Goal: Information Seeking & Learning: Learn about a topic

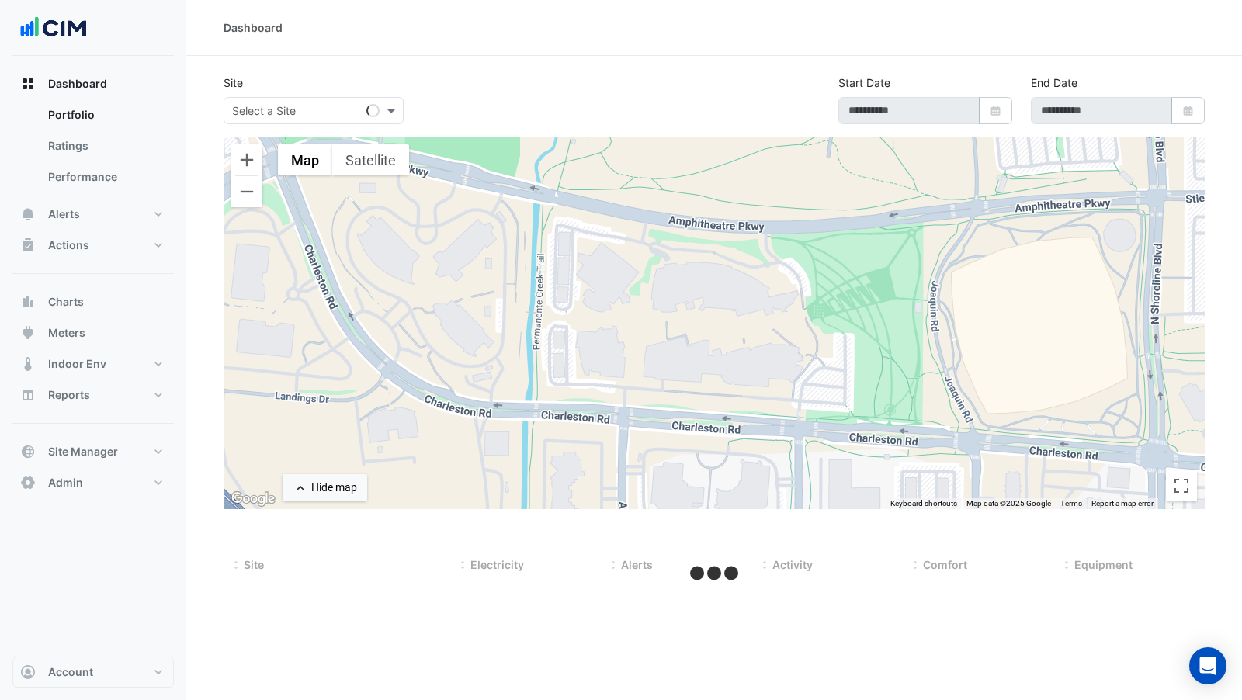
select select "***"
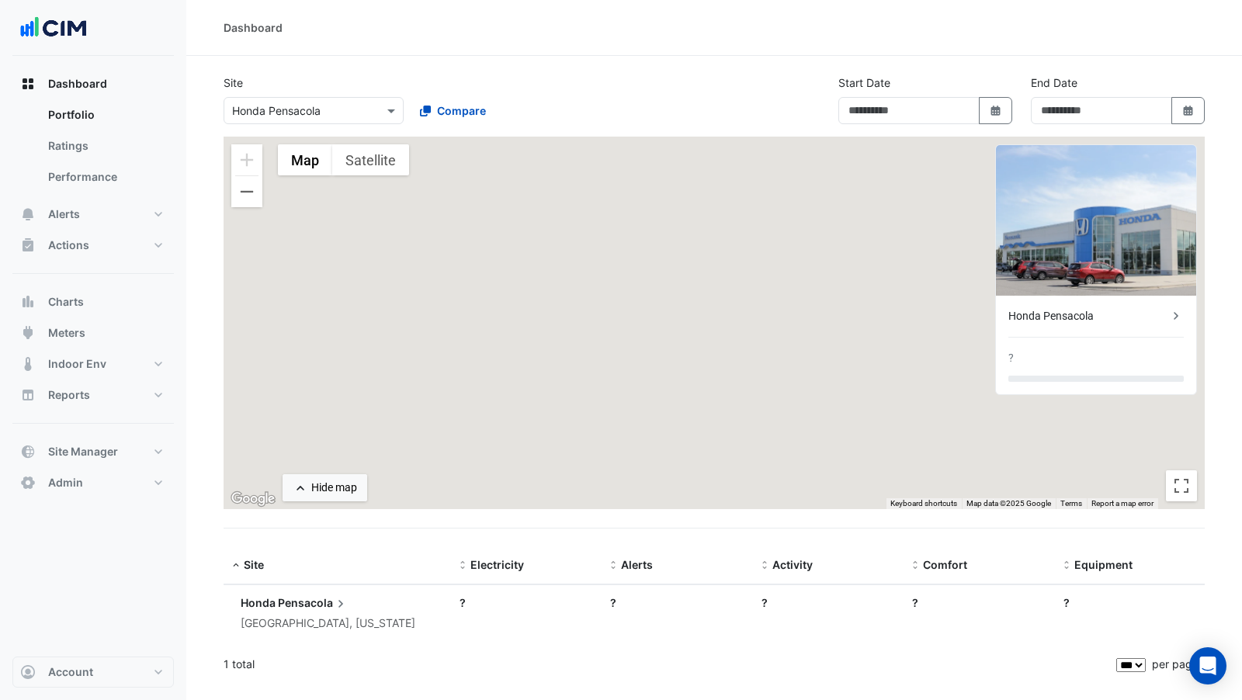
type input "**********"
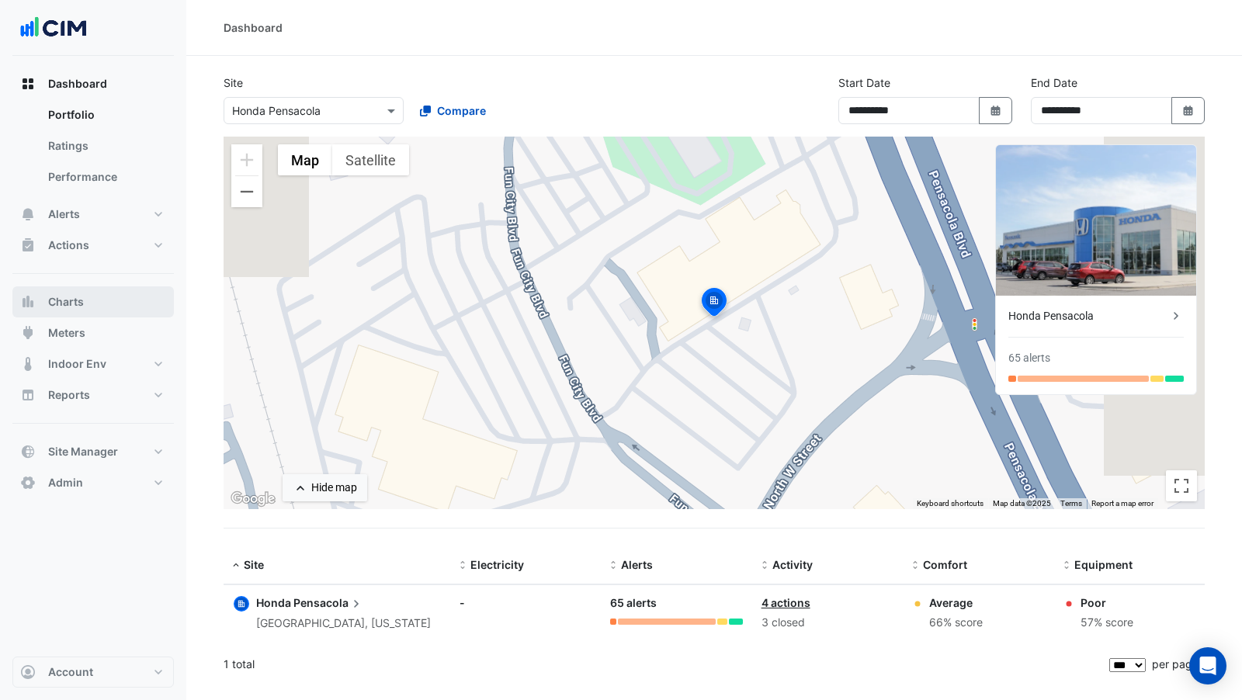
click at [102, 301] on button "Charts" at bounding box center [92, 301] width 161 height 31
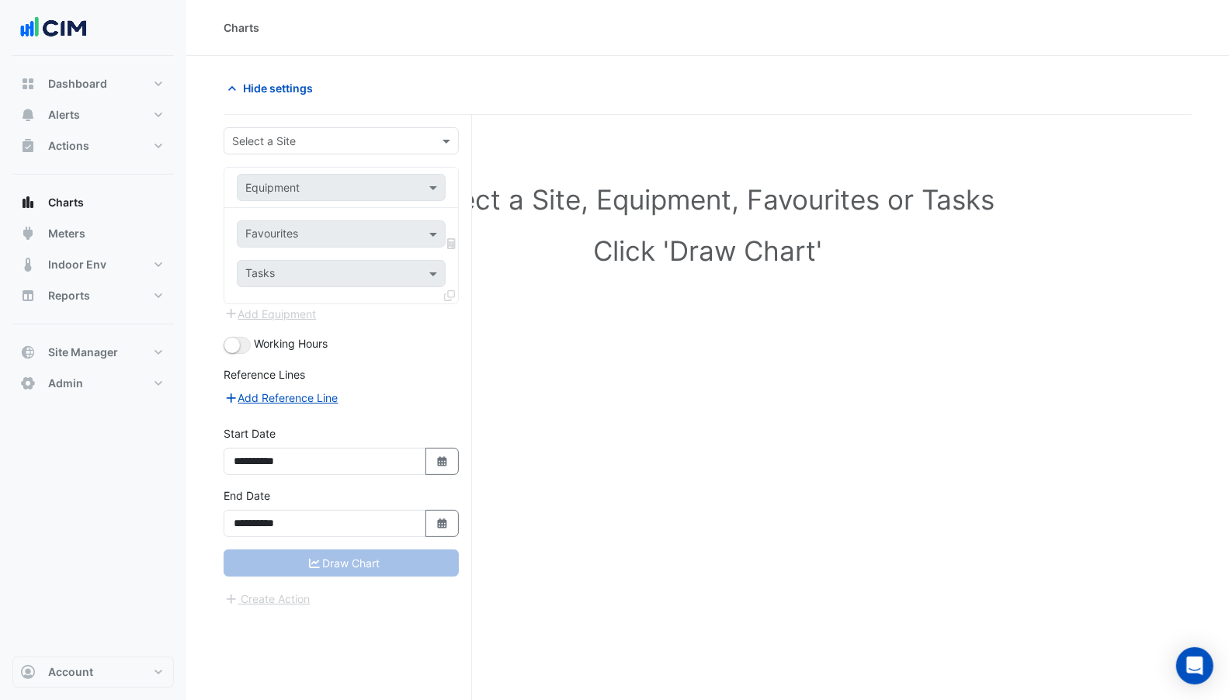
click at [292, 140] on input "text" at bounding box center [325, 142] width 187 height 16
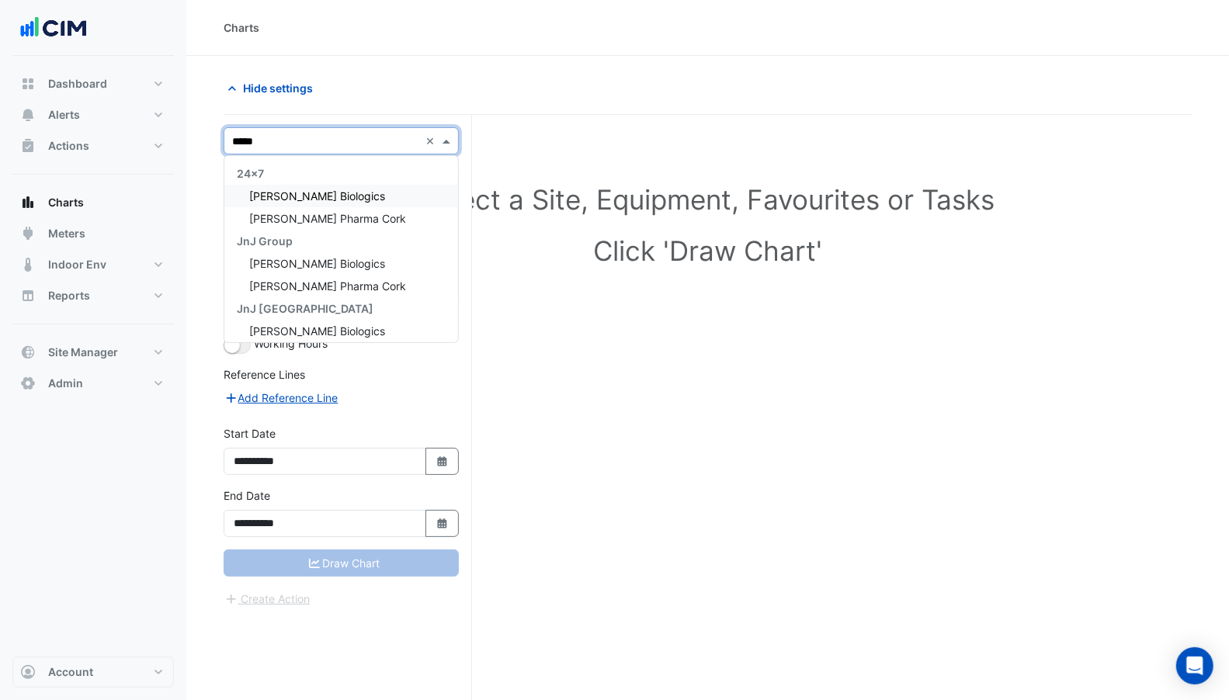
type input "******"
click at [310, 195] on span "[PERSON_NAME] Biologics" at bounding box center [317, 195] width 136 height 13
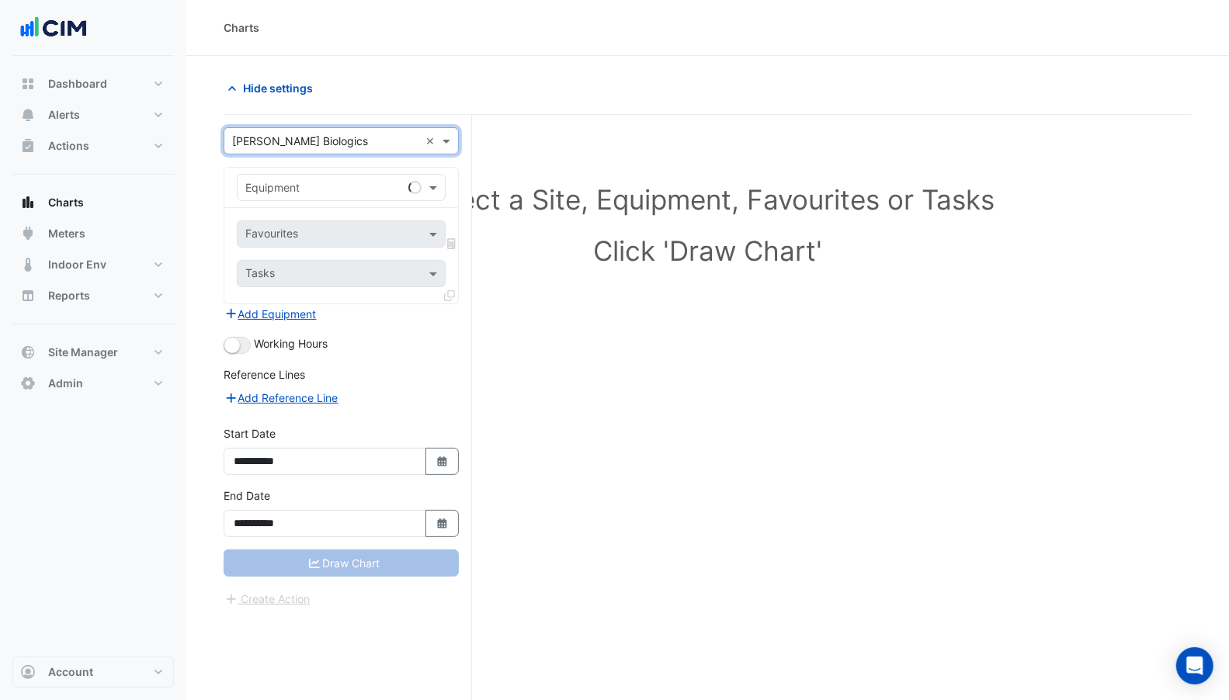
click at [310, 175] on div "Equipment" at bounding box center [341, 187] width 209 height 27
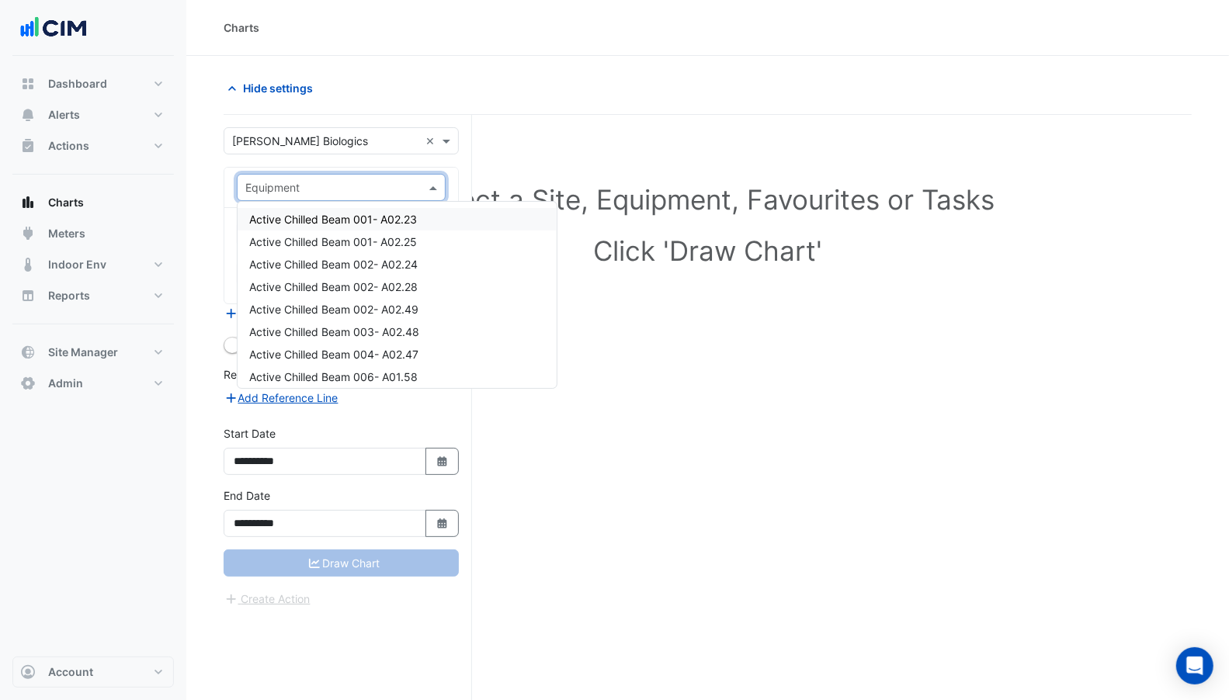
click at [354, 213] on span "Active Chilled Beam 001- A02.23" at bounding box center [334, 219] width 168 height 13
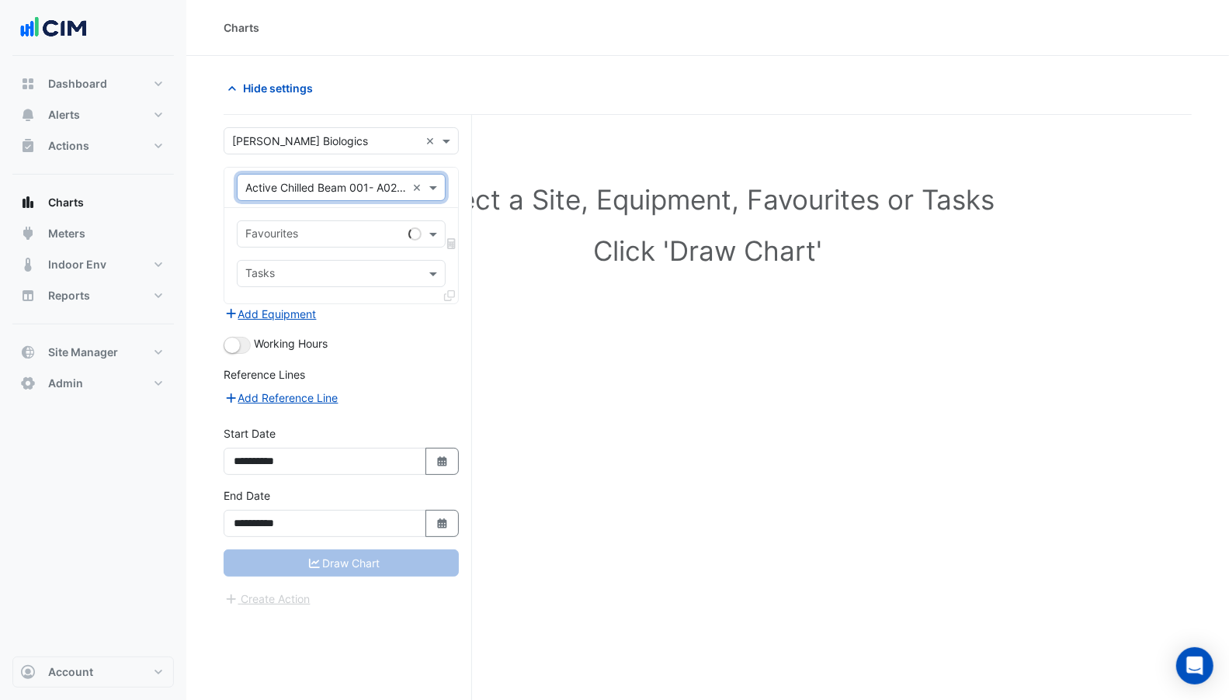
click at [363, 227] on input "text" at bounding box center [323, 235] width 157 height 16
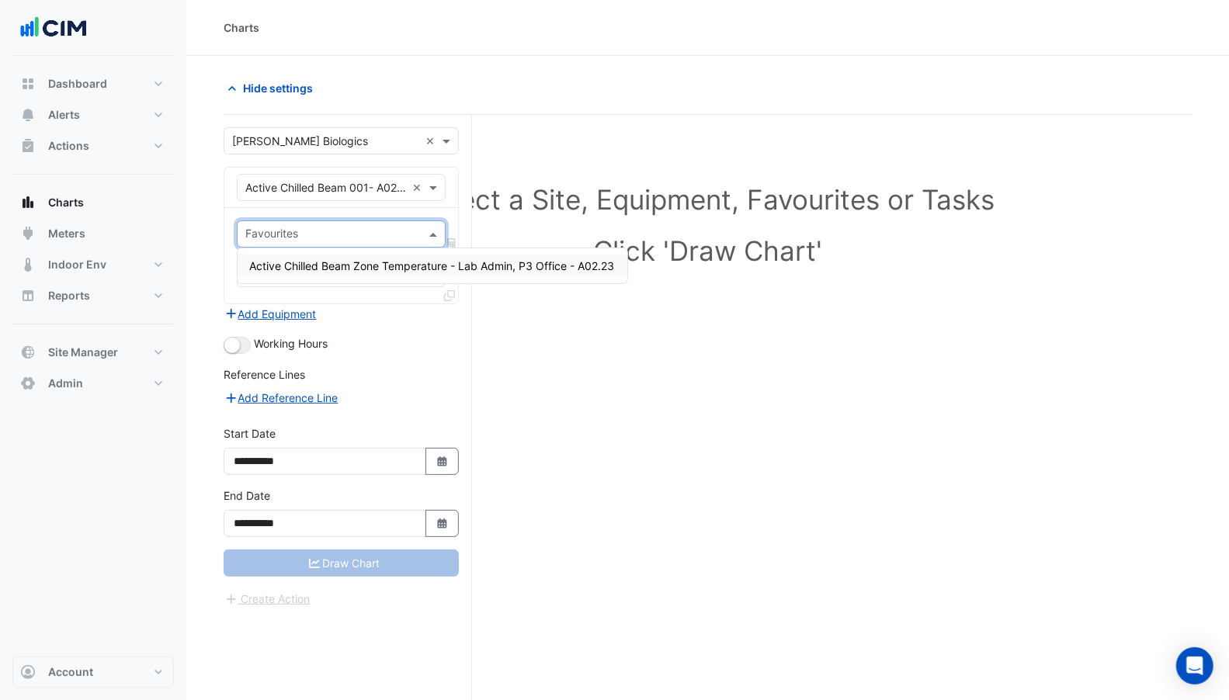
click at [335, 273] on div "Active Chilled Beam Zone Temperature - Lab Admin, P3 Office - A02.23" at bounding box center [433, 266] width 390 height 23
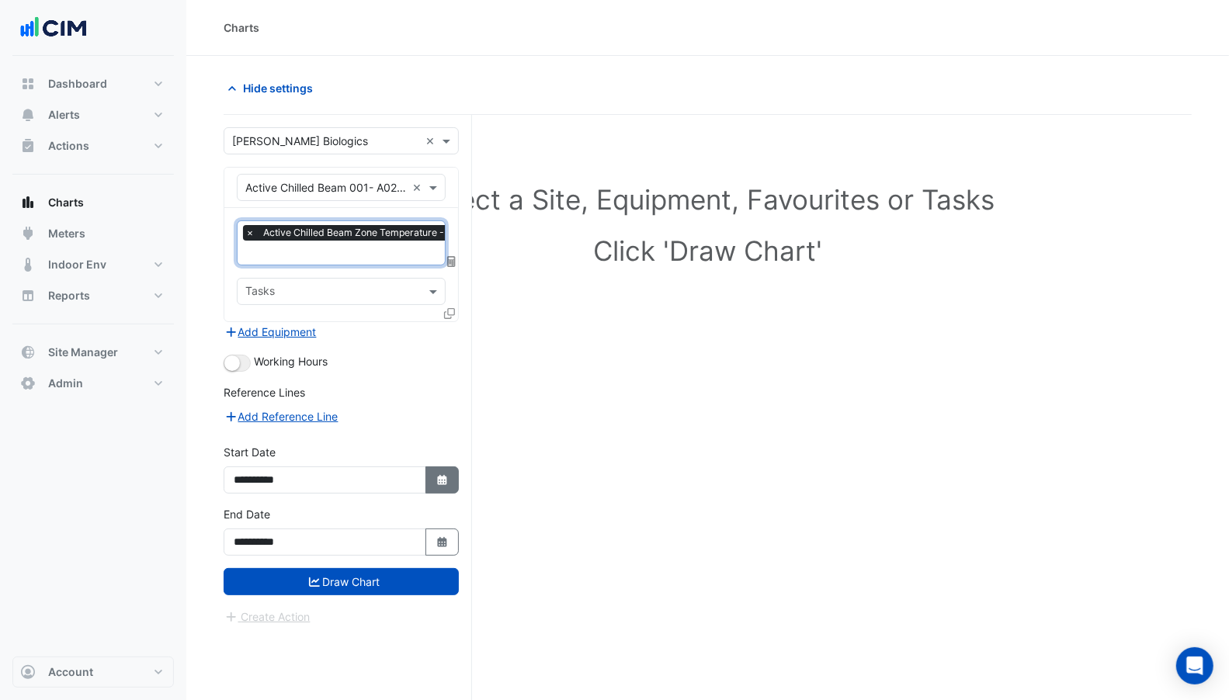
click at [449, 475] on icon "Select Date" at bounding box center [442, 480] width 14 height 11
select select "*"
select select "****"
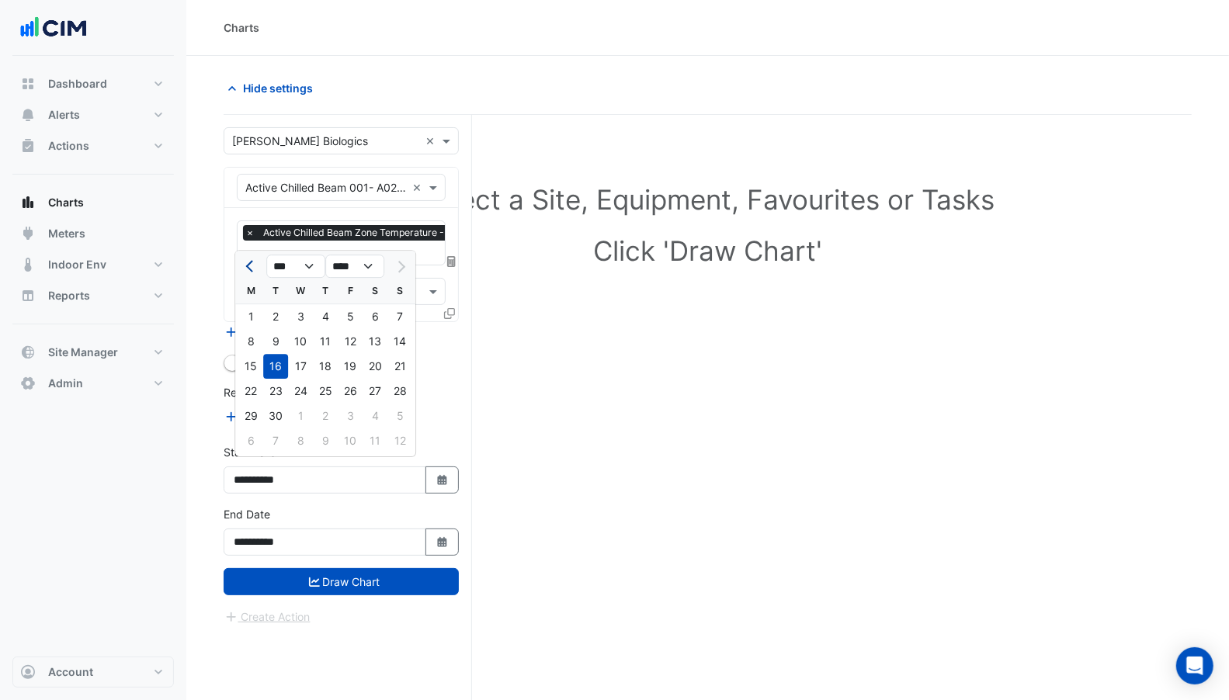
click at [246, 269] on button "Previous month" at bounding box center [250, 266] width 19 height 25
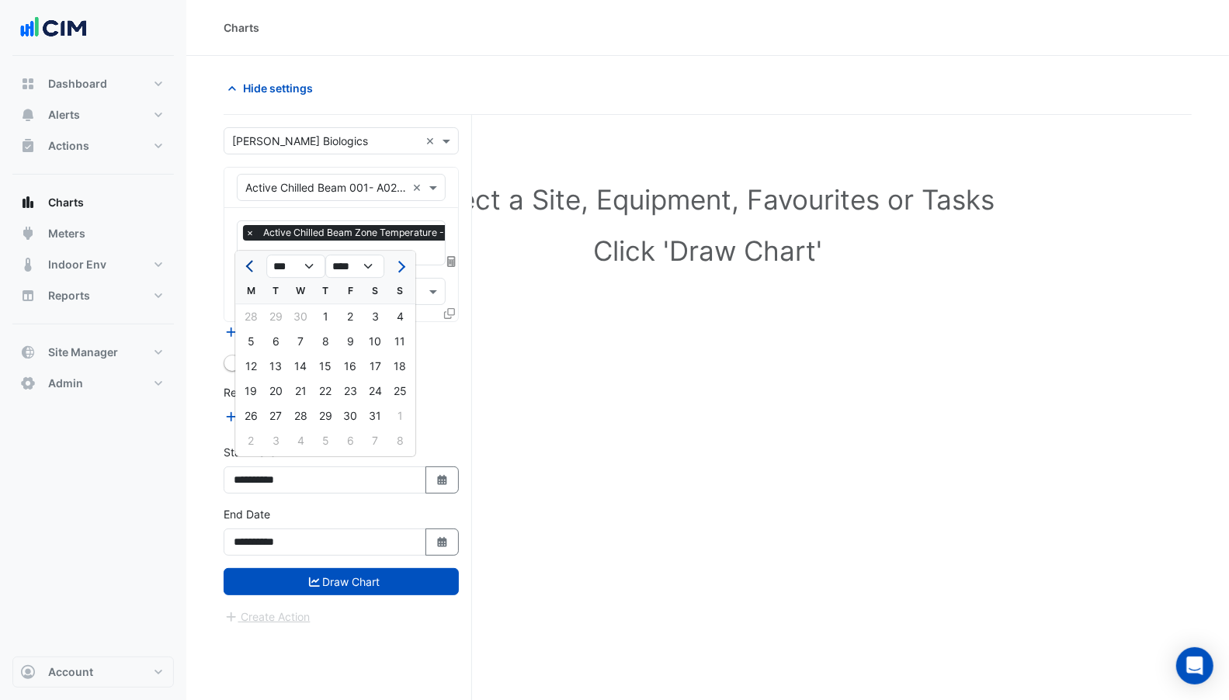
select select "*"
click at [356, 265] on select "**** **** **** **** **** **** **** **** **** **** ****" at bounding box center [354, 266] width 59 height 23
select select "****"
click at [325, 255] on select "**** **** **** **** **** **** **** **** **** **** ****" at bounding box center [354, 266] width 59 height 23
drag, startPoint x: 248, startPoint y: 316, endPoint x: 276, endPoint y: 379, distance: 68.5
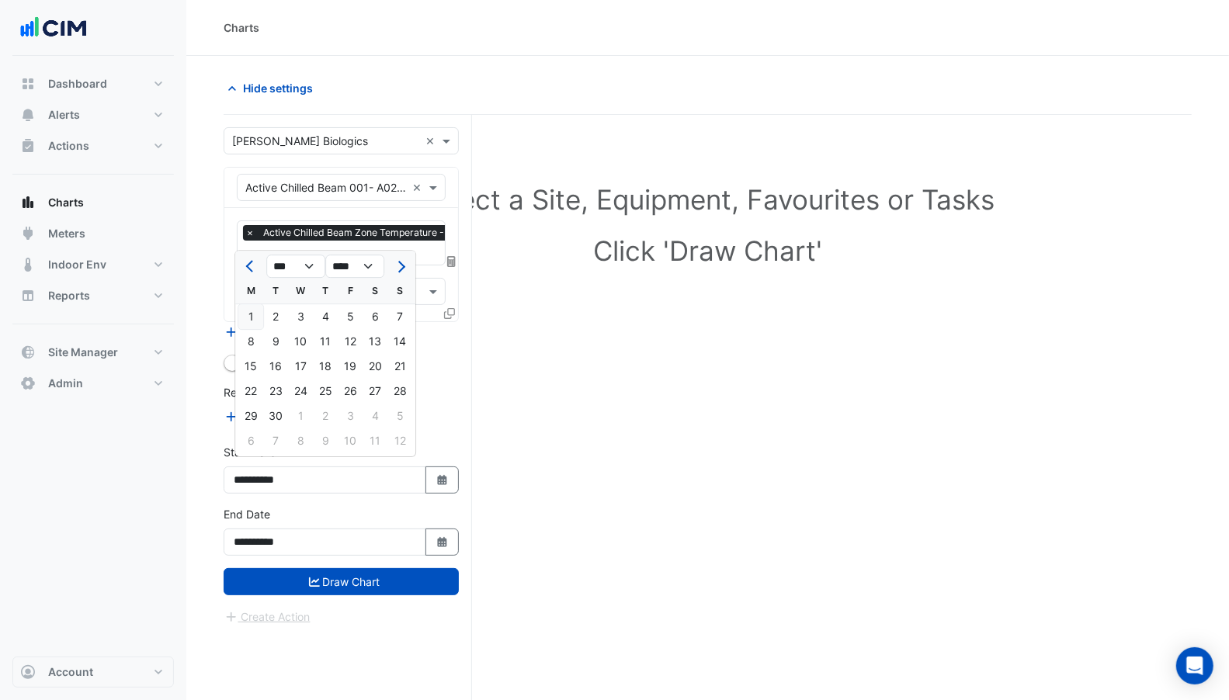
click at [248, 316] on div "1" at bounding box center [250, 316] width 25 height 25
type input "**********"
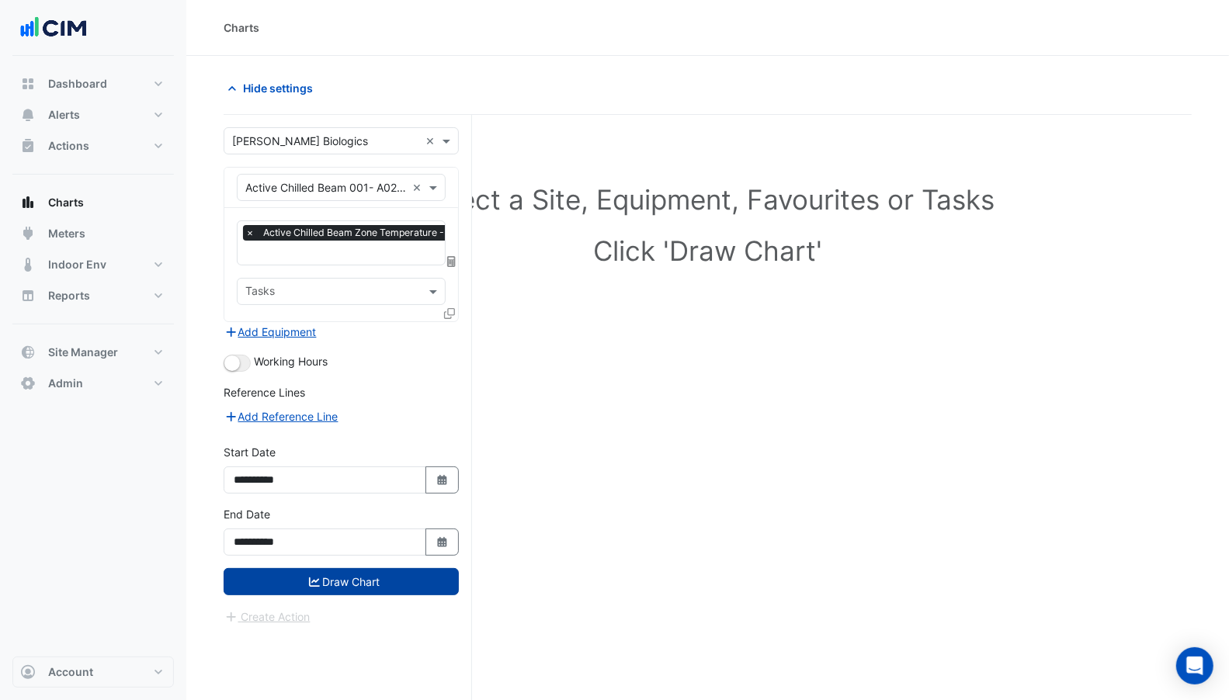
click at [336, 568] on button "Draw Chart" at bounding box center [341, 581] width 235 height 27
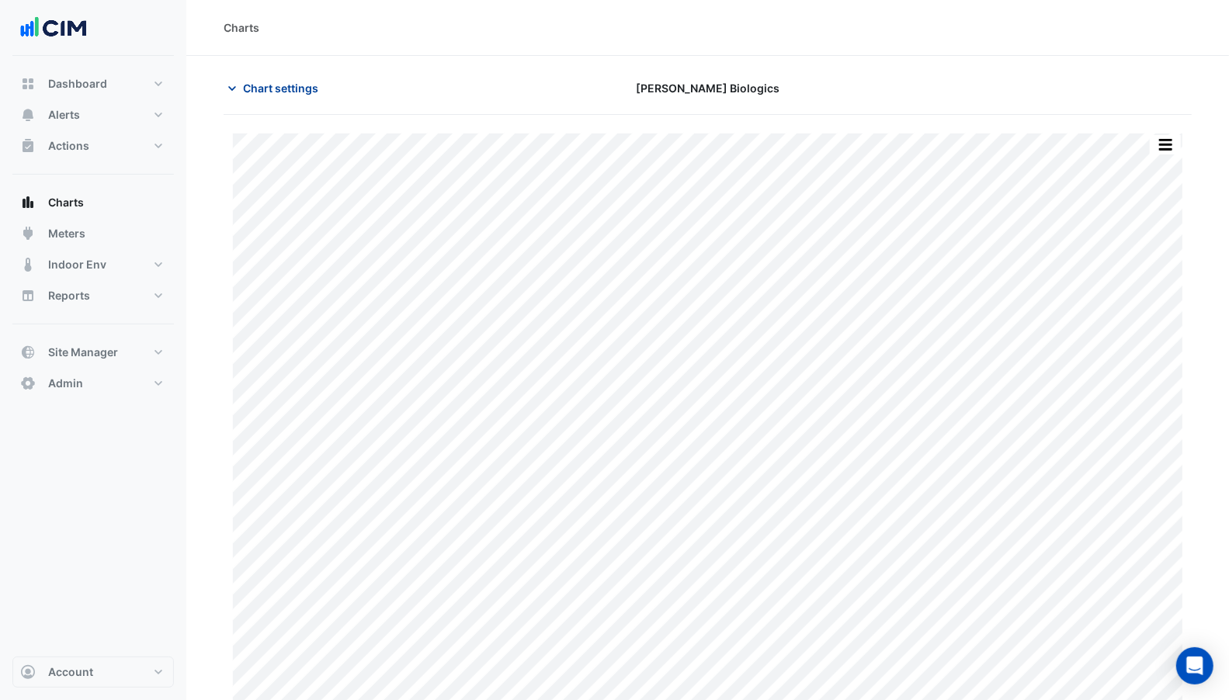
click at [279, 75] on button "Chart settings" at bounding box center [276, 88] width 105 height 27
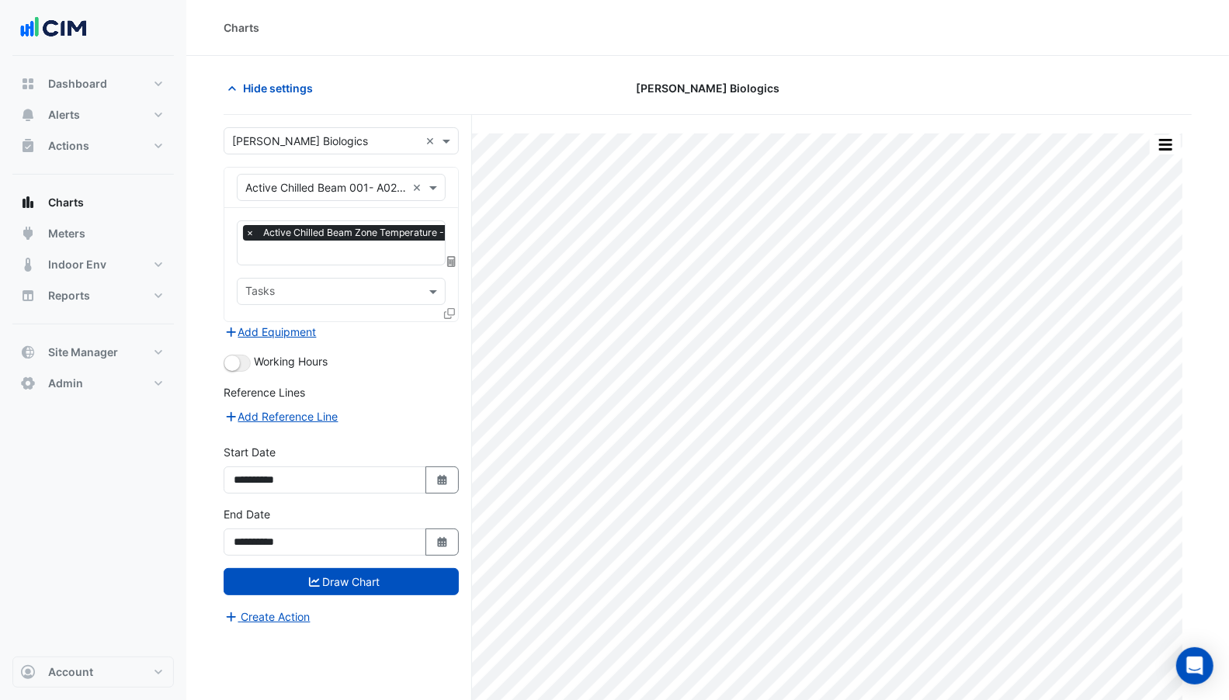
click at [297, 102] on div "Hide settings [PERSON_NAME] Biologics" at bounding box center [708, 95] width 968 height 40
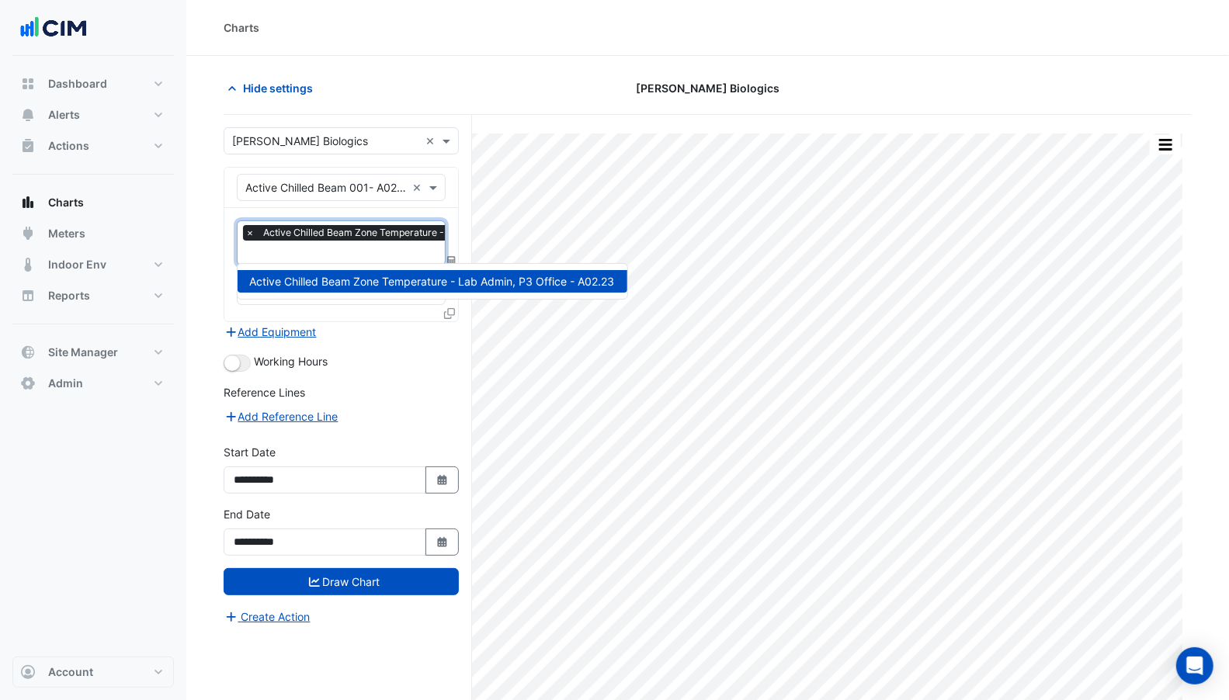
click at [361, 251] on input "text" at bounding box center [417, 254] width 344 height 16
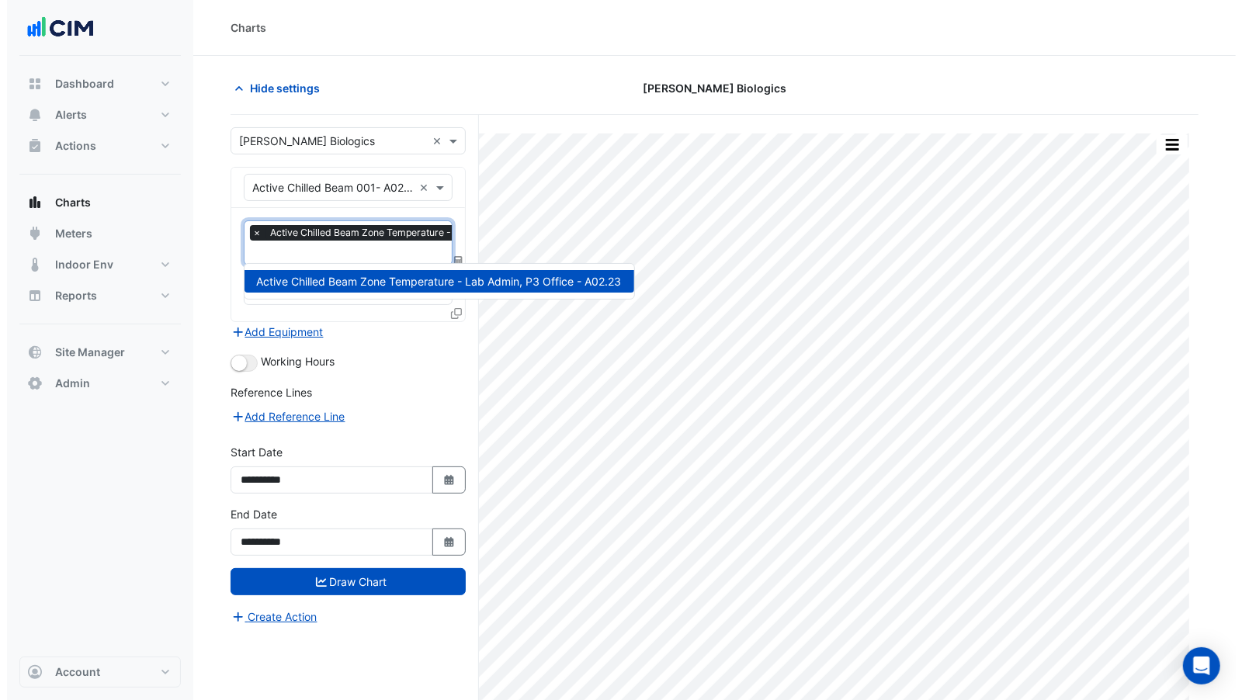
scroll to position [0, 8]
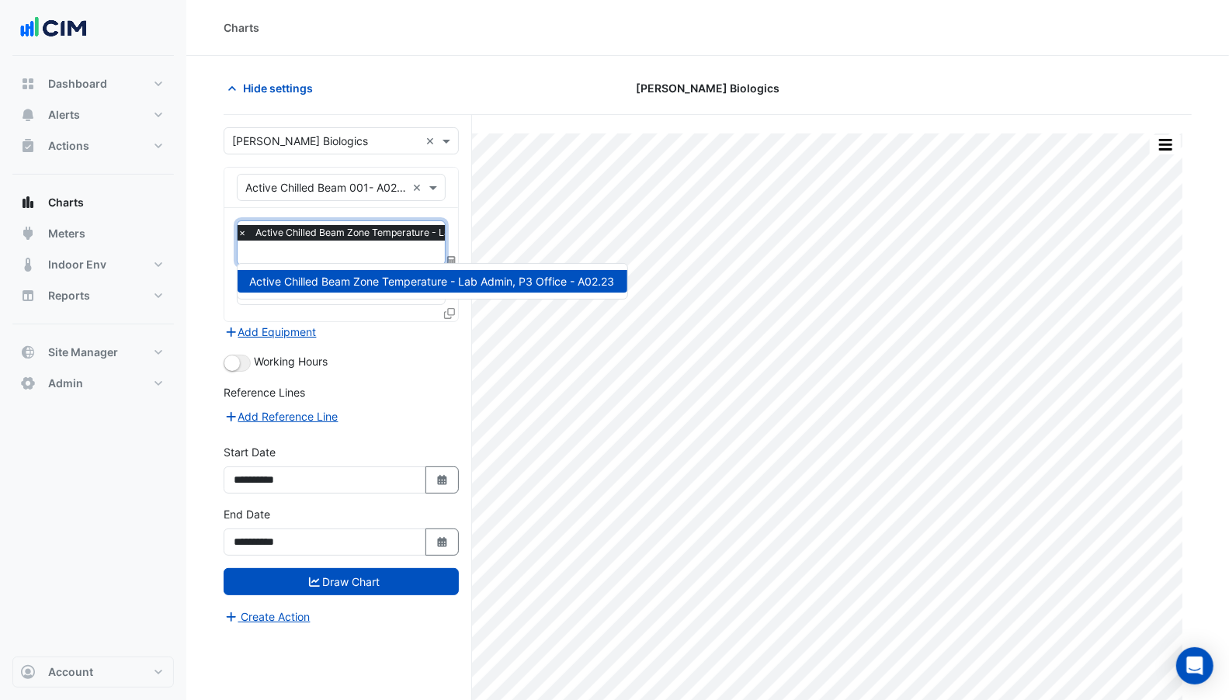
click at [440, 407] on div "Add Reference Line" at bounding box center [341, 416] width 235 height 19
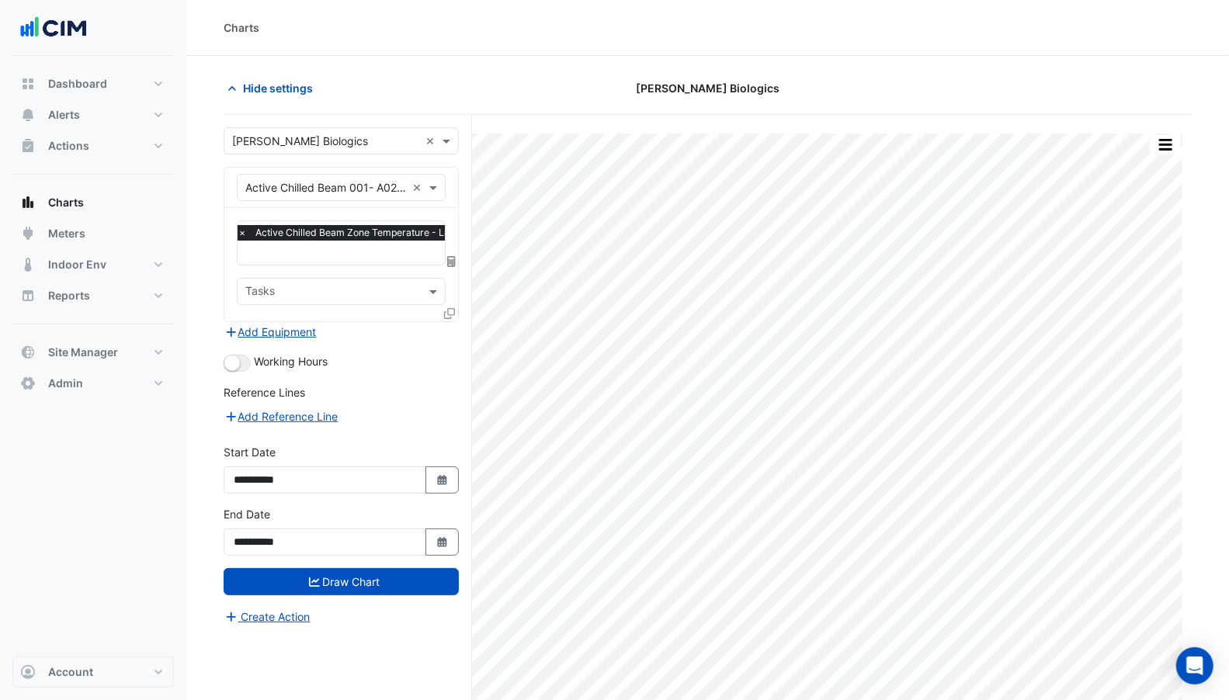
click at [446, 314] on icon at bounding box center [449, 313] width 11 height 11
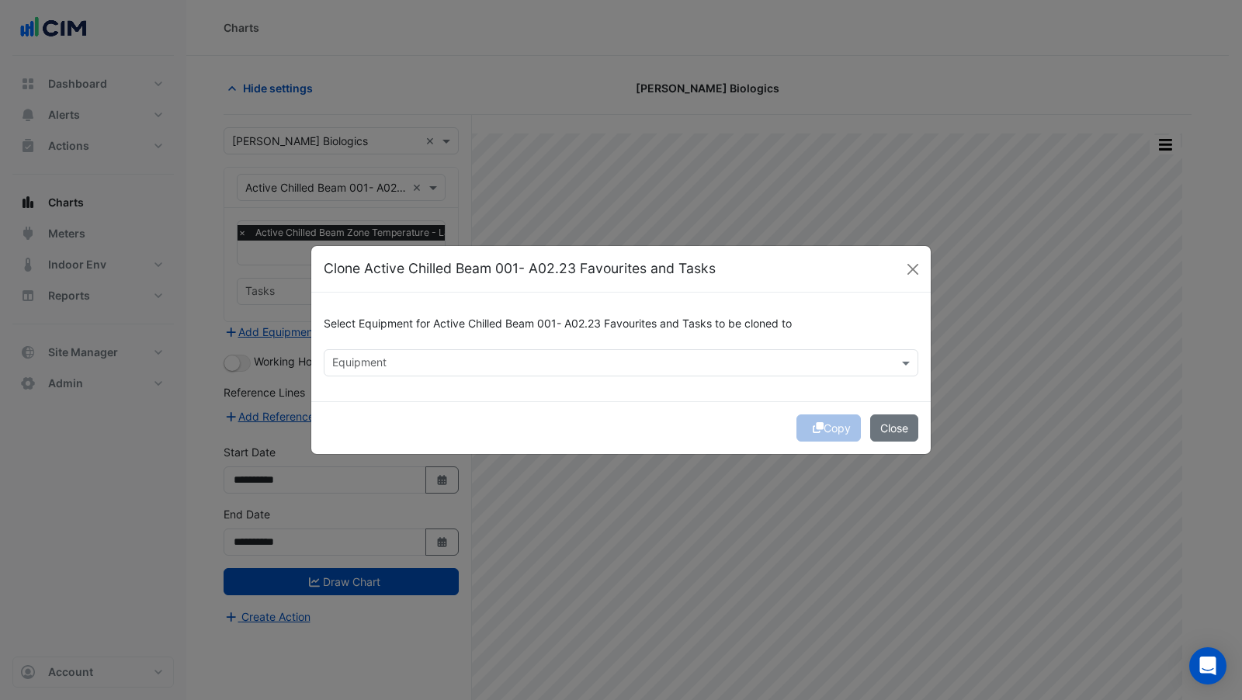
click at [552, 368] on input "text" at bounding box center [612, 364] width 560 height 16
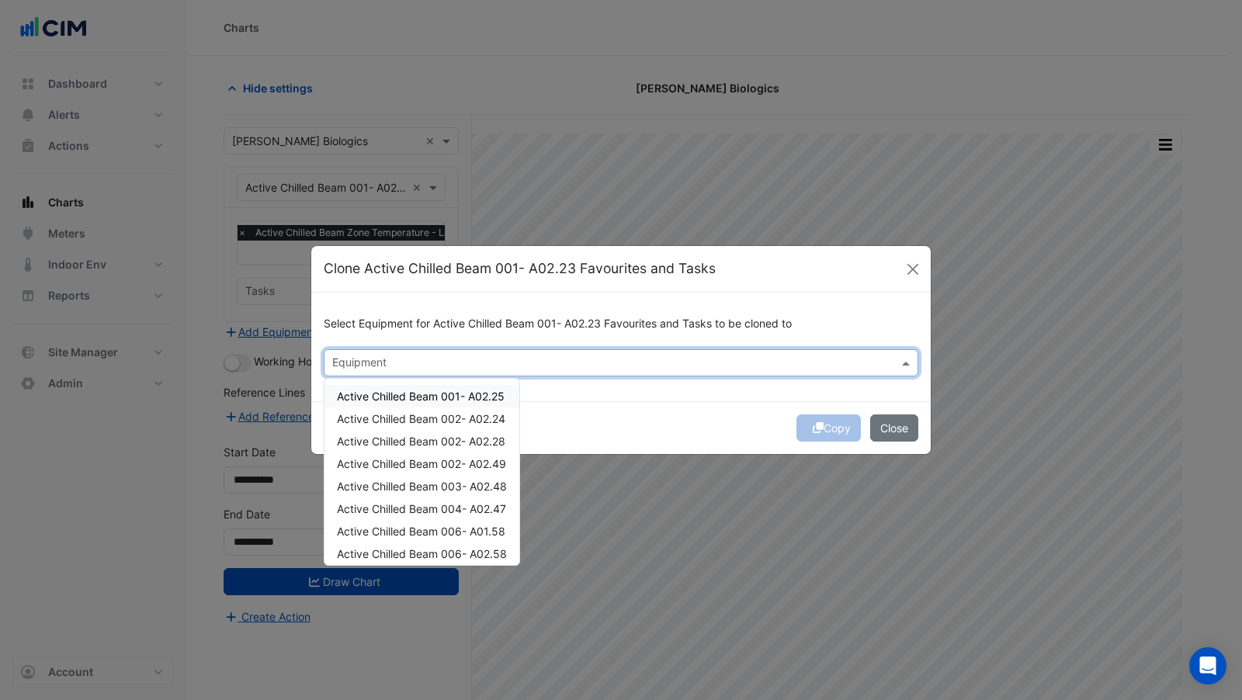
click at [482, 397] on span "Active Chilled Beam 001- A02.25" at bounding box center [421, 396] width 168 height 13
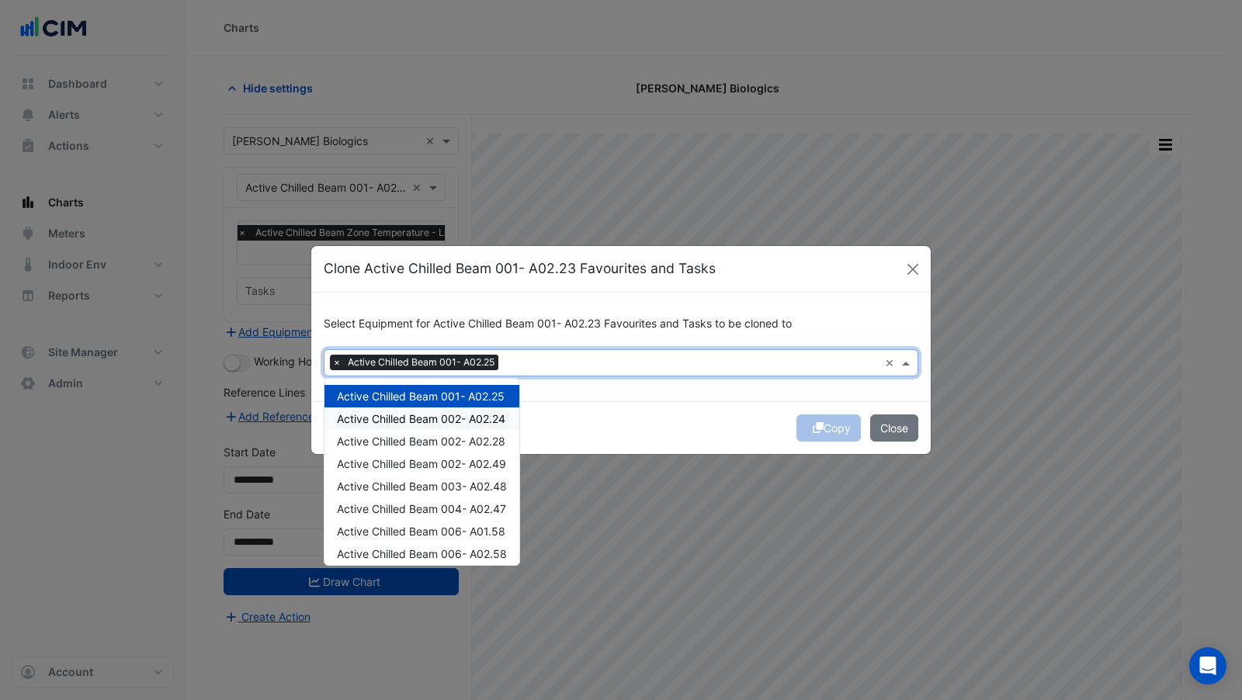
click at [485, 422] on span "Active Chilled Beam 002- A02.24" at bounding box center [421, 418] width 168 height 13
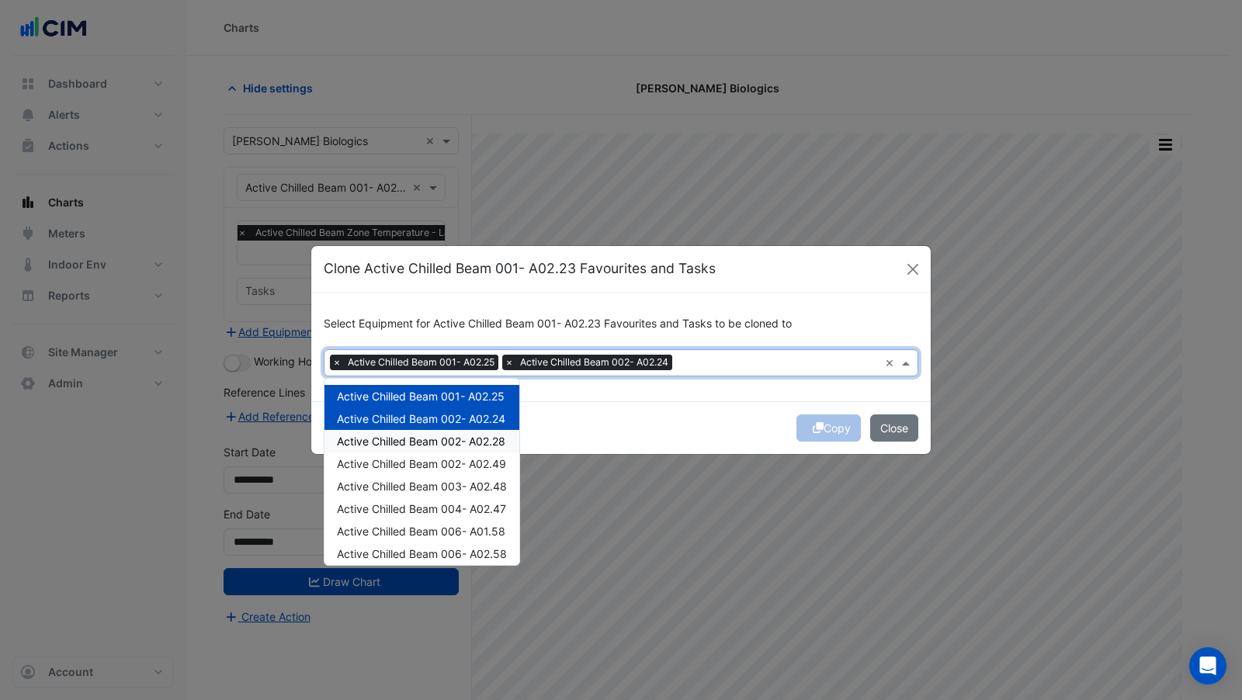
click at [492, 444] on span "Active Chilled Beam 002- A02.28" at bounding box center [421, 441] width 168 height 13
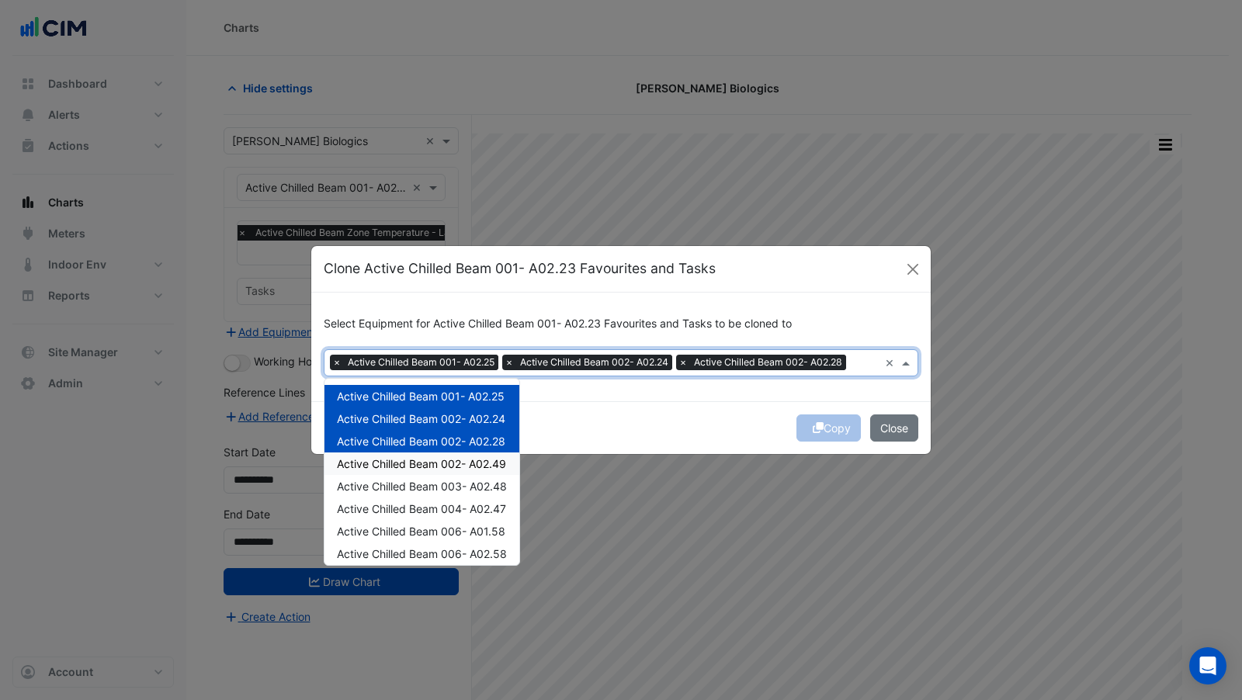
drag, startPoint x: 493, startPoint y: 463, endPoint x: 497, endPoint y: 482, distance: 19.8
click at [492, 463] on span "Active Chilled Beam 002- A02.49" at bounding box center [421, 463] width 169 height 13
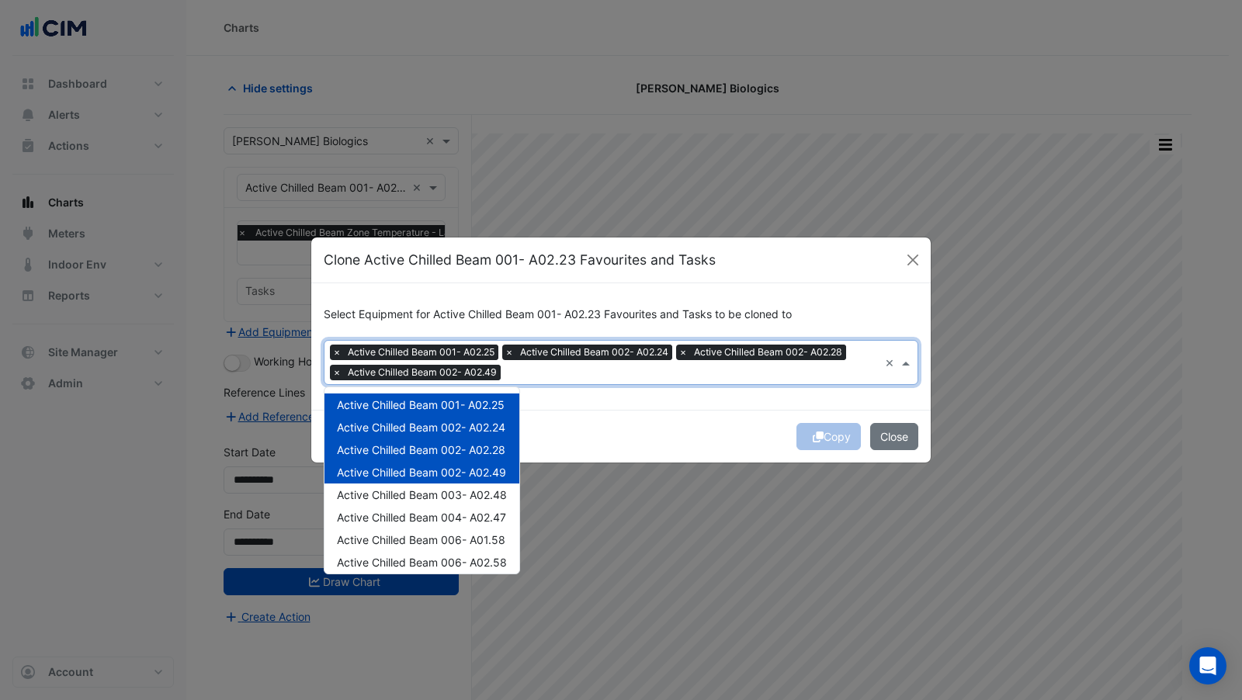
click at [498, 490] on span "Active Chilled Beam 003- A02.48" at bounding box center [422, 494] width 170 height 13
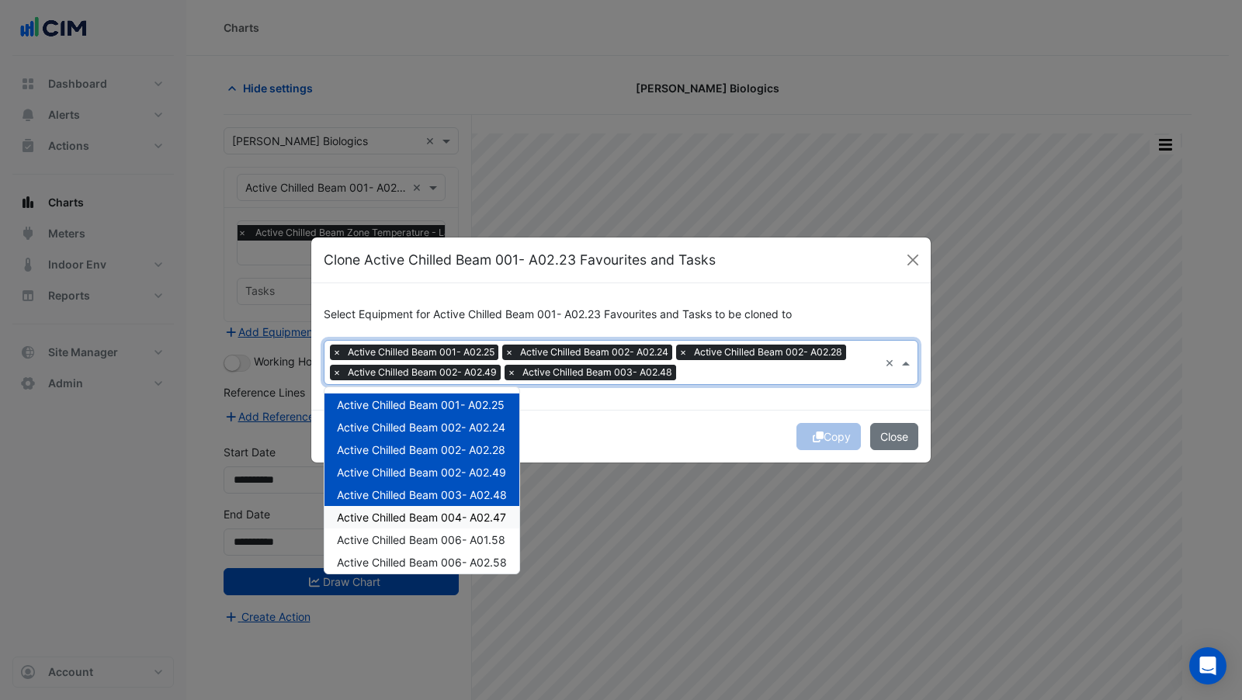
click at [492, 525] on div "Active Chilled Beam 004- A02.47" at bounding box center [421, 517] width 195 height 23
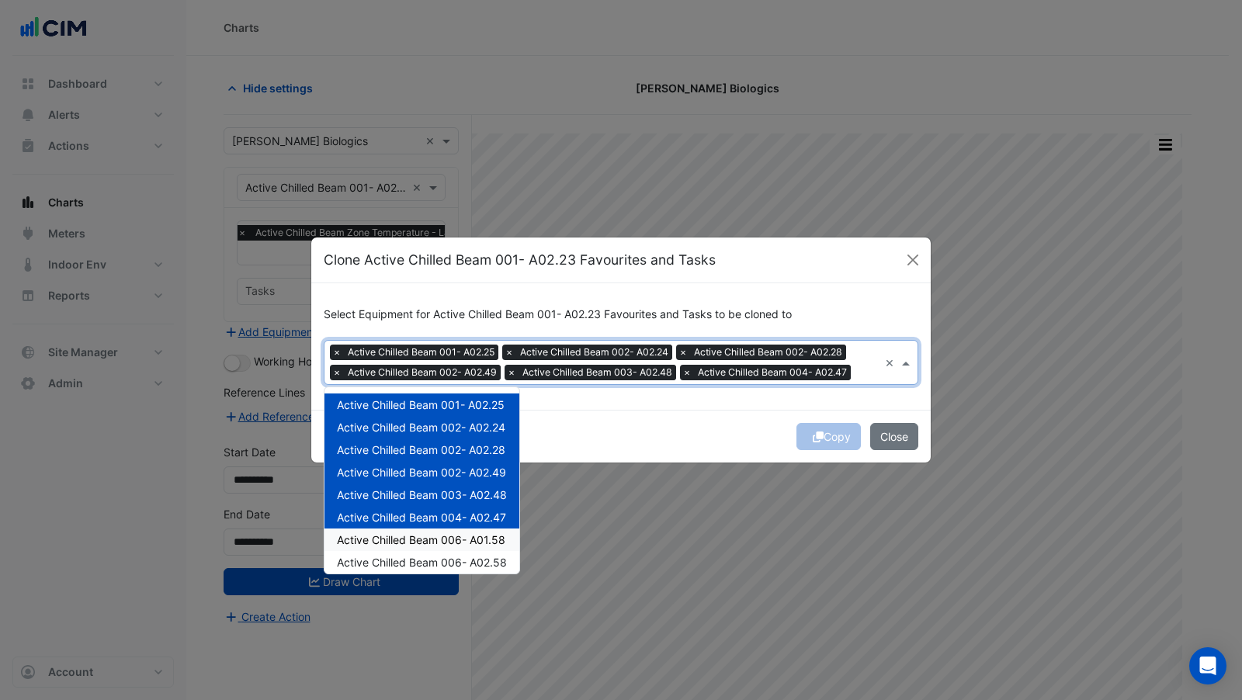
click at [491, 543] on span "Active Chilled Beam 006- A01.58" at bounding box center [421, 539] width 168 height 13
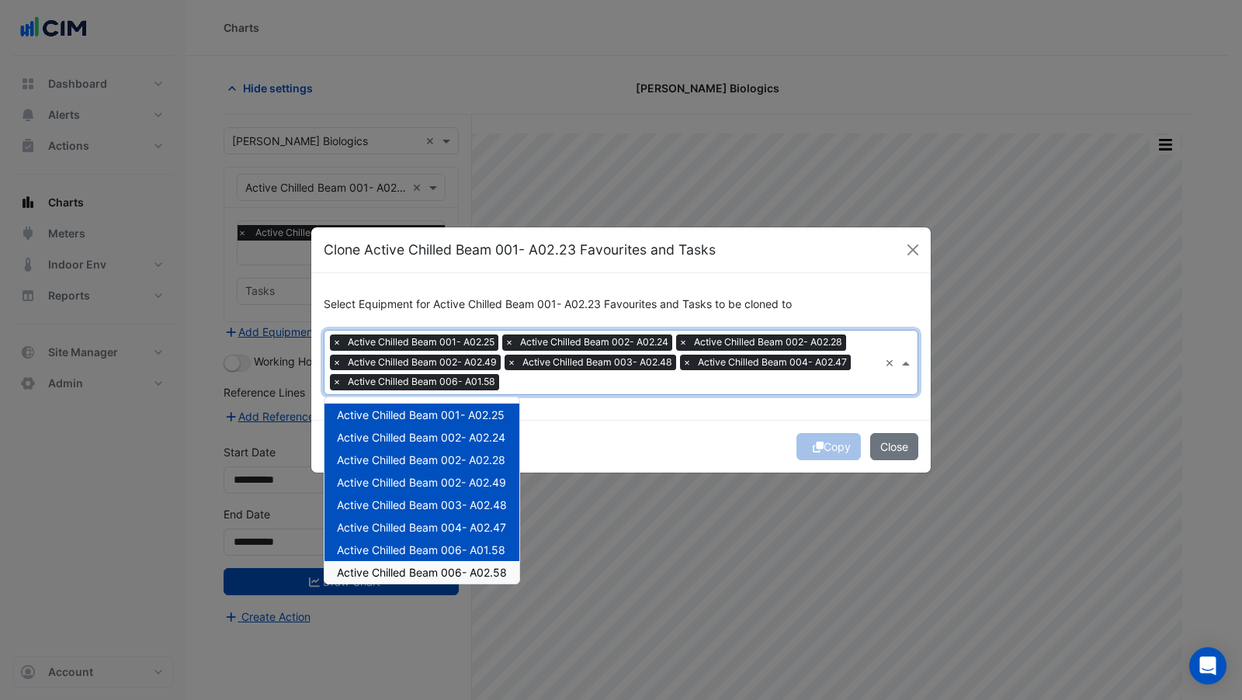
click at [493, 566] on span "Active Chilled Beam 006- A02.58" at bounding box center [422, 572] width 170 height 13
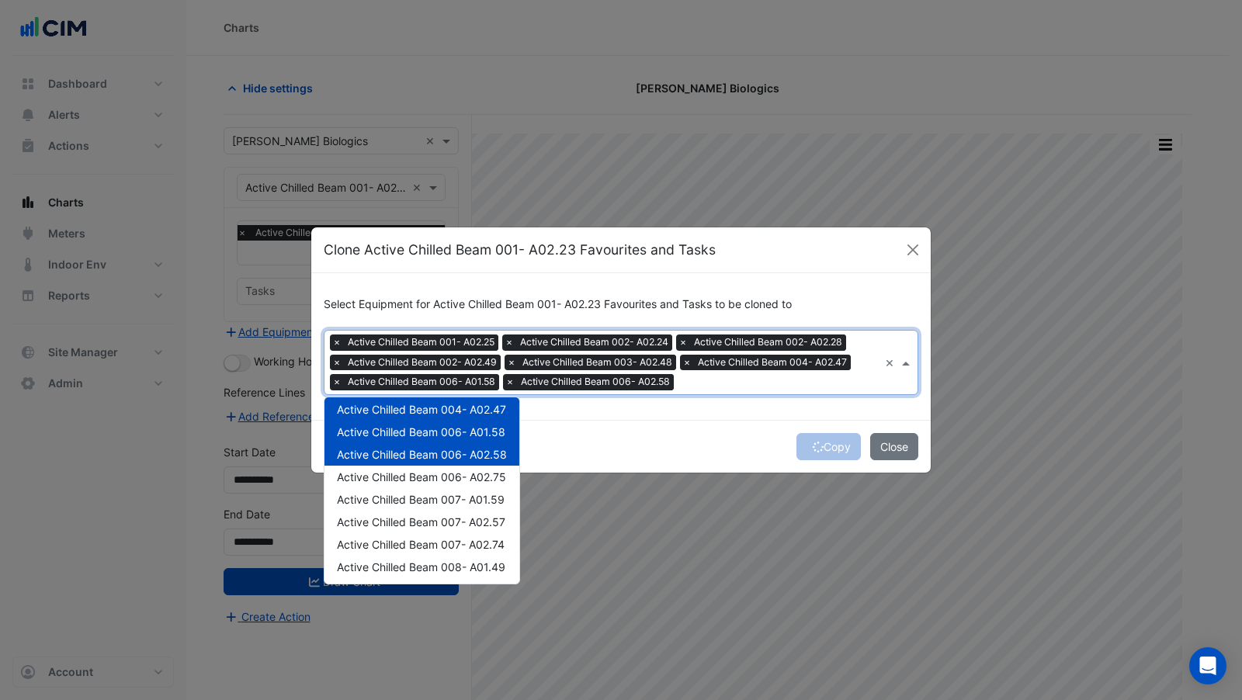
scroll to position [120, 0]
click at [484, 477] on span "Active Chilled Beam 006- A02.75" at bounding box center [421, 475] width 169 height 13
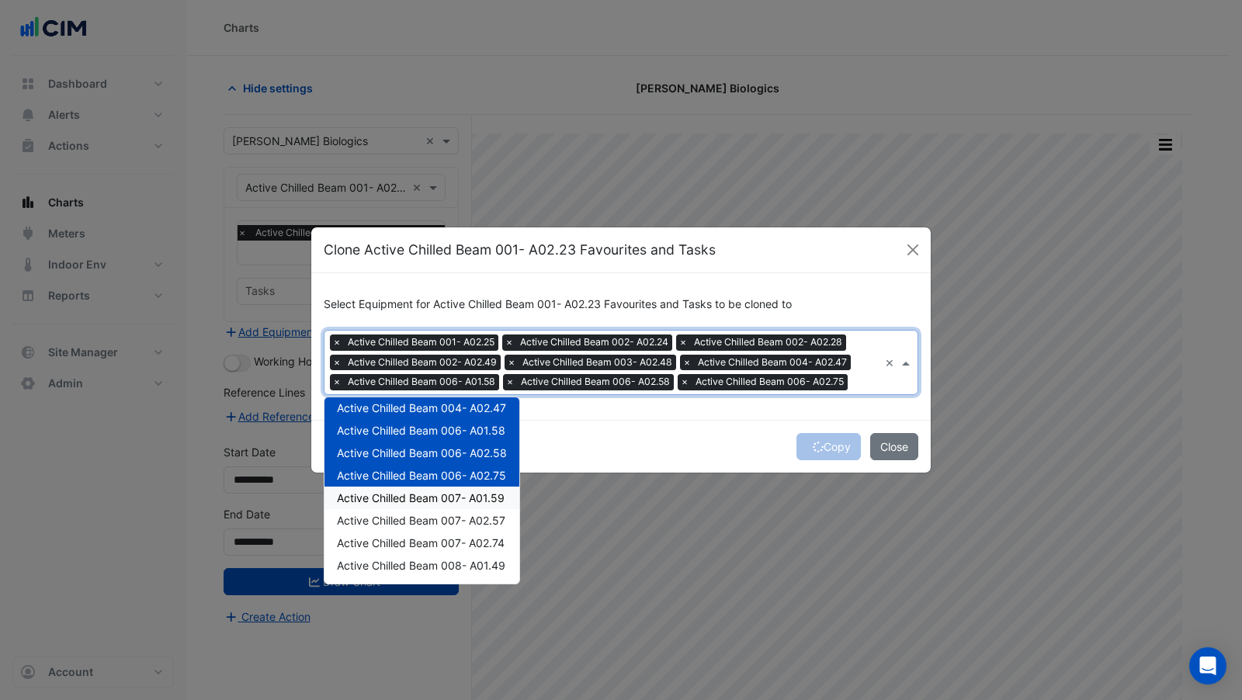
click at [484, 494] on span "Active Chilled Beam 007- A01.59" at bounding box center [421, 497] width 168 height 13
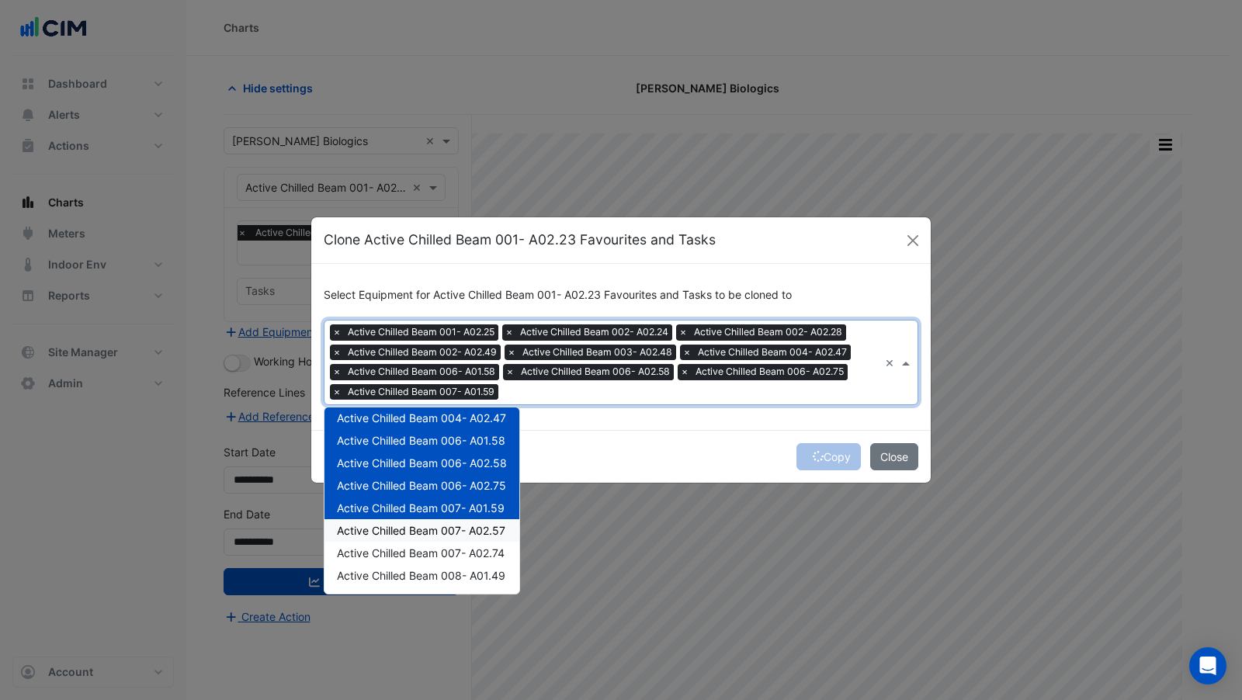
click at [494, 532] on span "Active Chilled Beam 007- A02.57" at bounding box center [421, 530] width 168 height 13
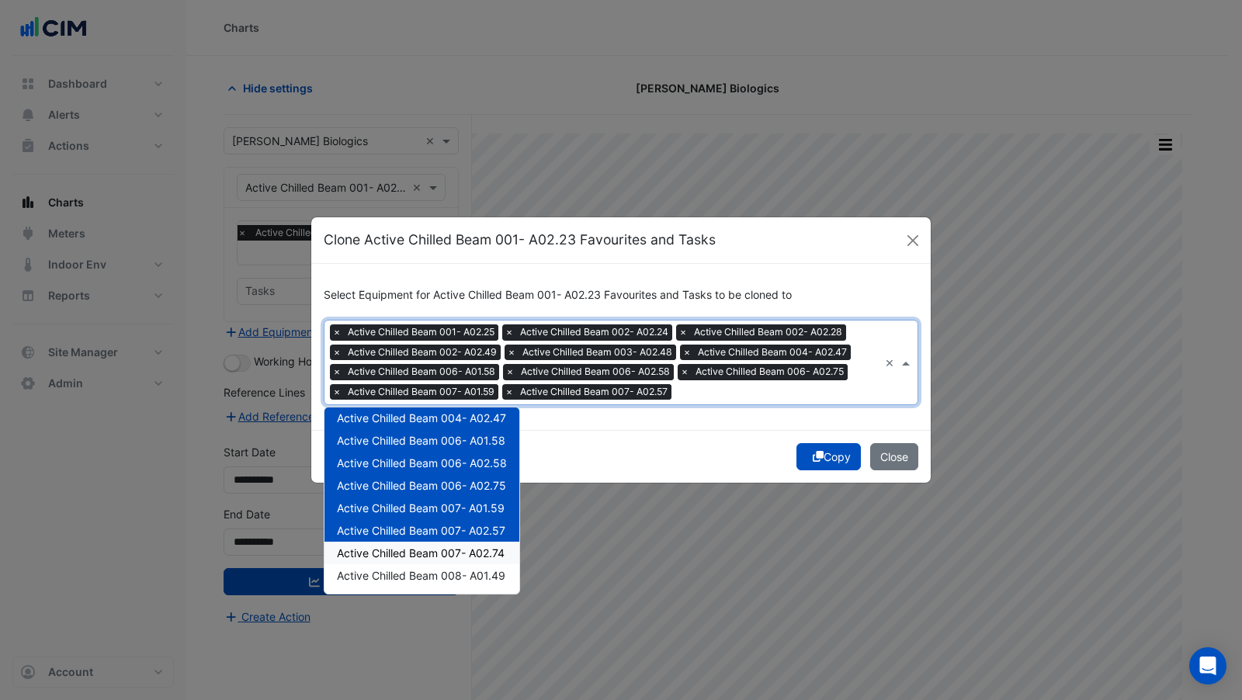
drag, startPoint x: 495, startPoint y: 548, endPoint x: 494, endPoint y: 562, distance: 14.0
click at [494, 548] on span "Active Chilled Beam 007- A02.74" at bounding box center [421, 552] width 168 height 13
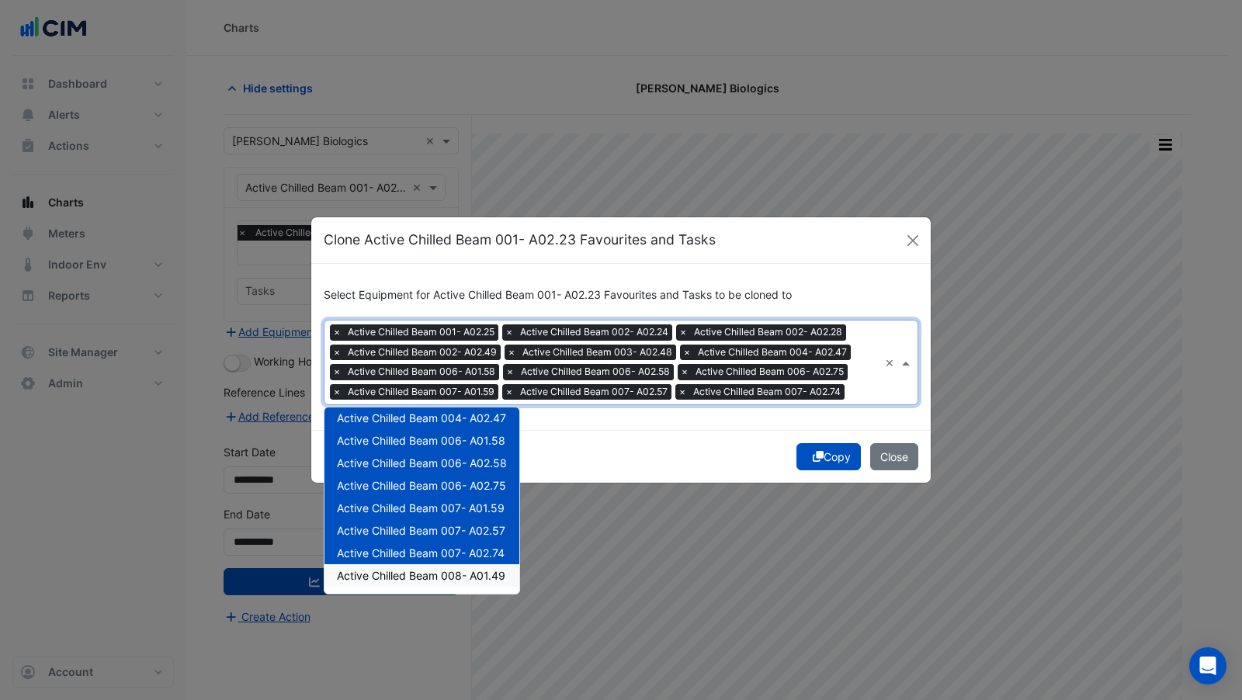
click at [496, 564] on div "Active Chilled Beam 008- A01.49" at bounding box center [421, 575] width 195 height 23
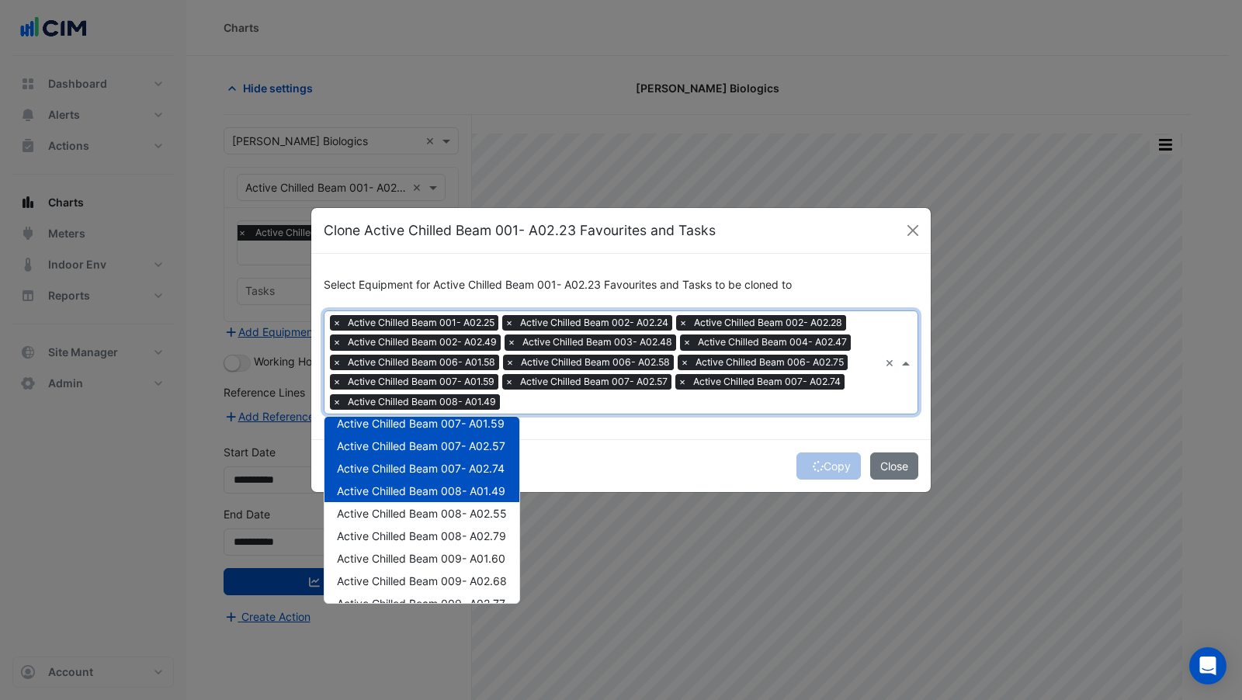
scroll to position [199, 0]
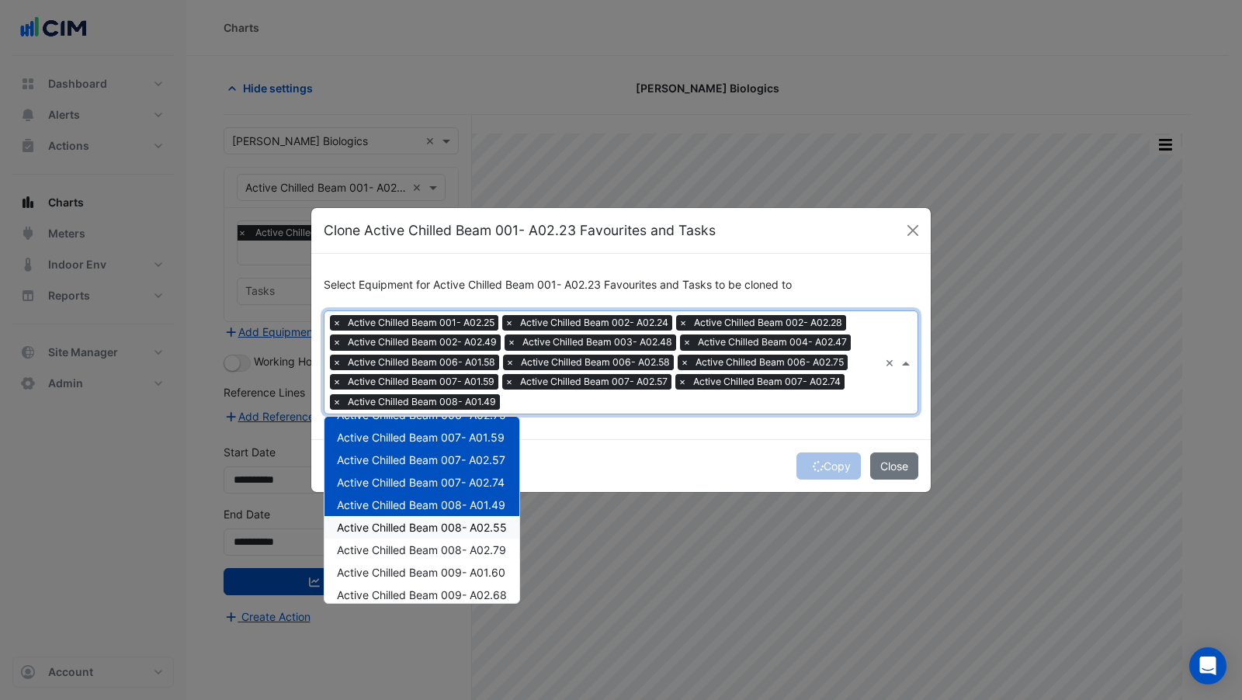
click at [485, 530] on span "Active Chilled Beam 008- A02.55" at bounding box center [422, 527] width 170 height 13
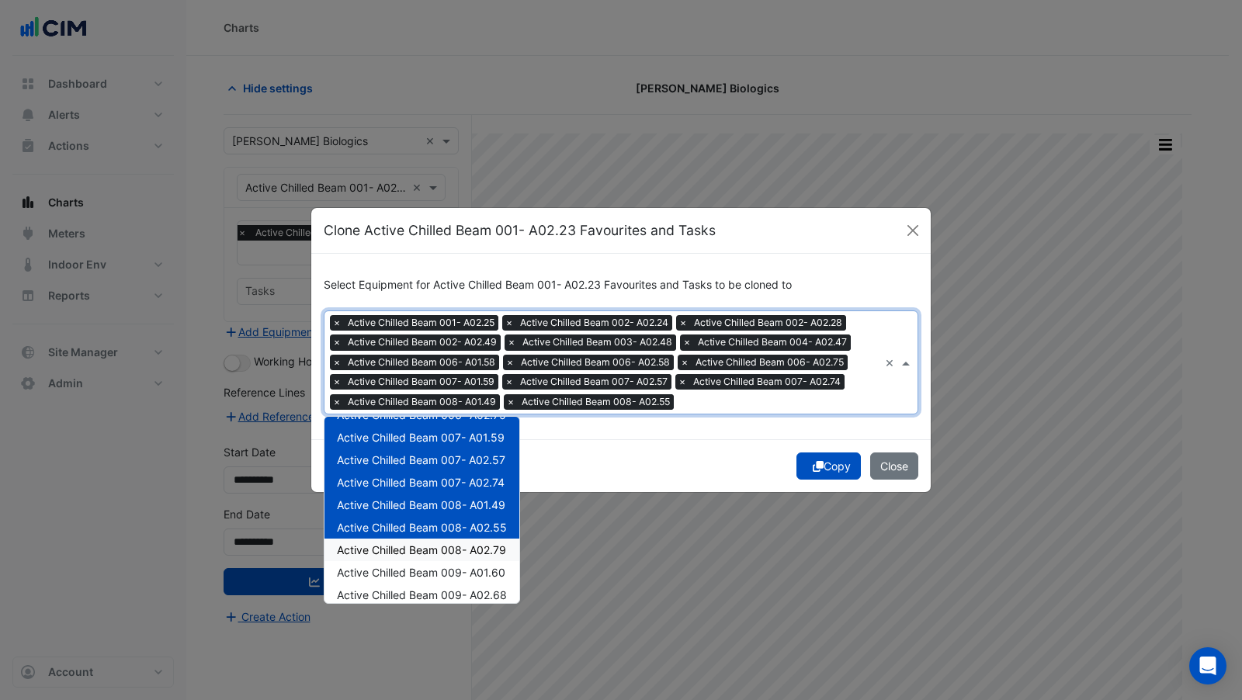
drag, startPoint x: 492, startPoint y: 546, endPoint x: 493, endPoint y: 560, distance: 13.2
click at [491, 546] on span "Active Chilled Beam 008- A02.79" at bounding box center [421, 549] width 169 height 13
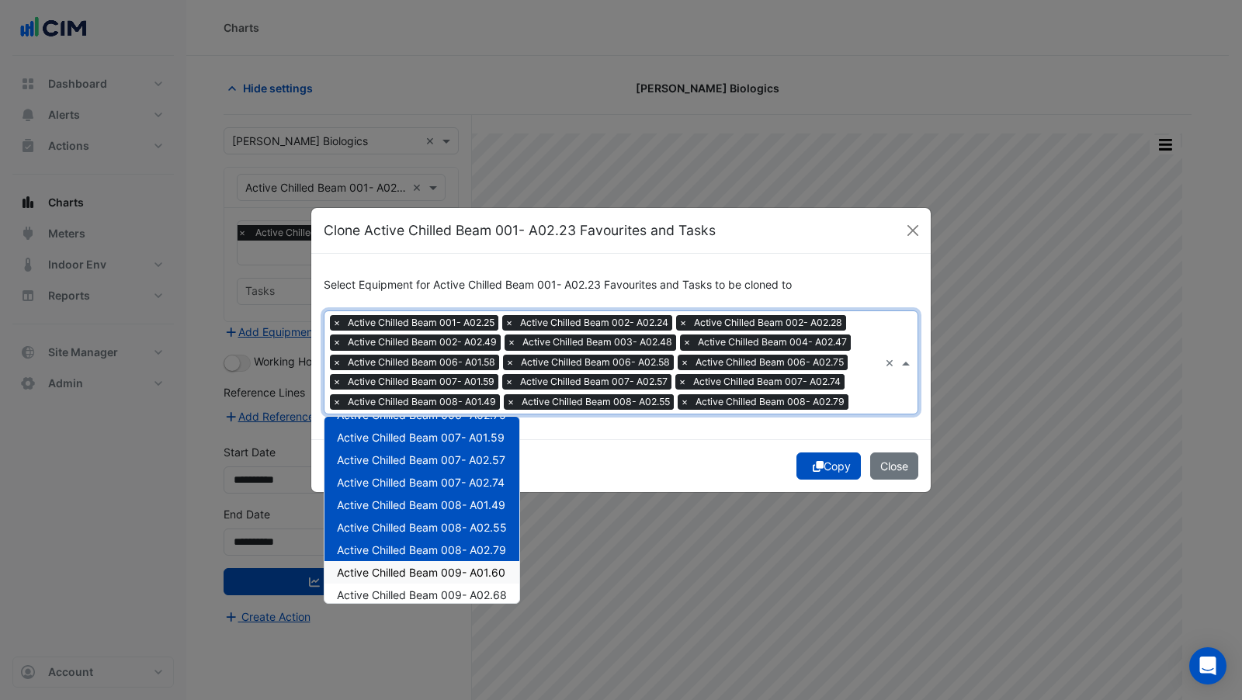
click at [494, 575] on span "Active Chilled Beam 009- A01.60" at bounding box center [421, 572] width 168 height 13
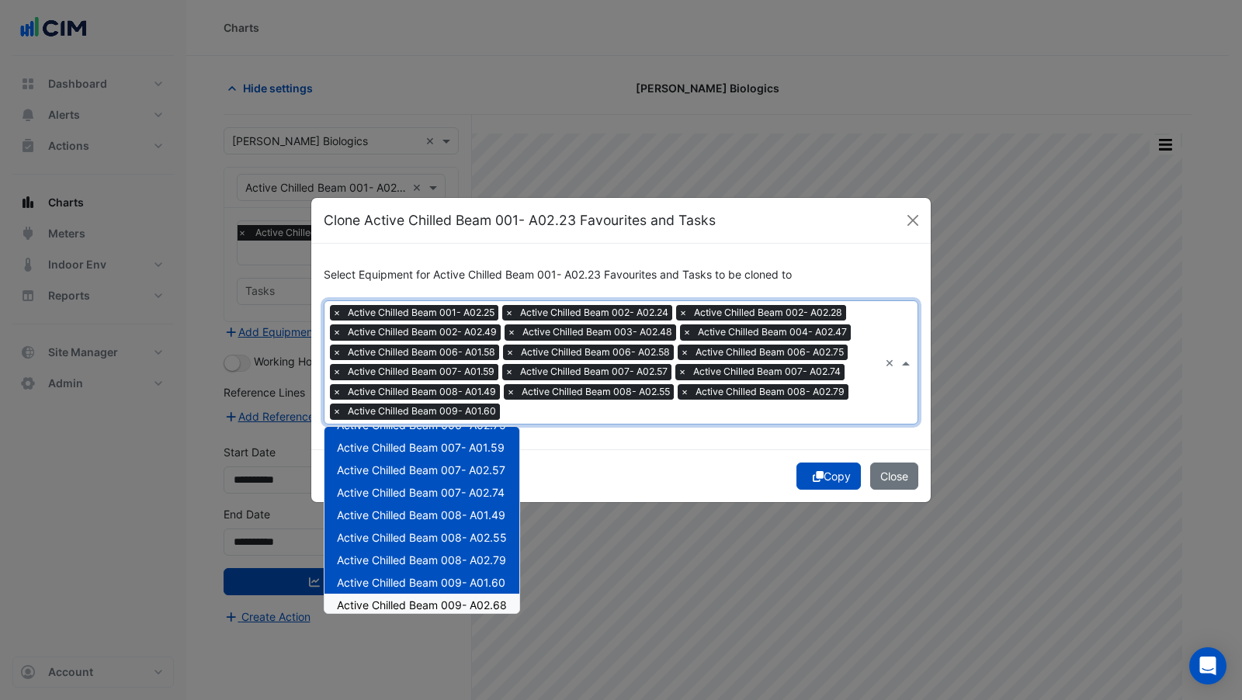
click at [500, 598] on span "Active Chilled Beam 009- A02.68" at bounding box center [422, 604] width 170 height 13
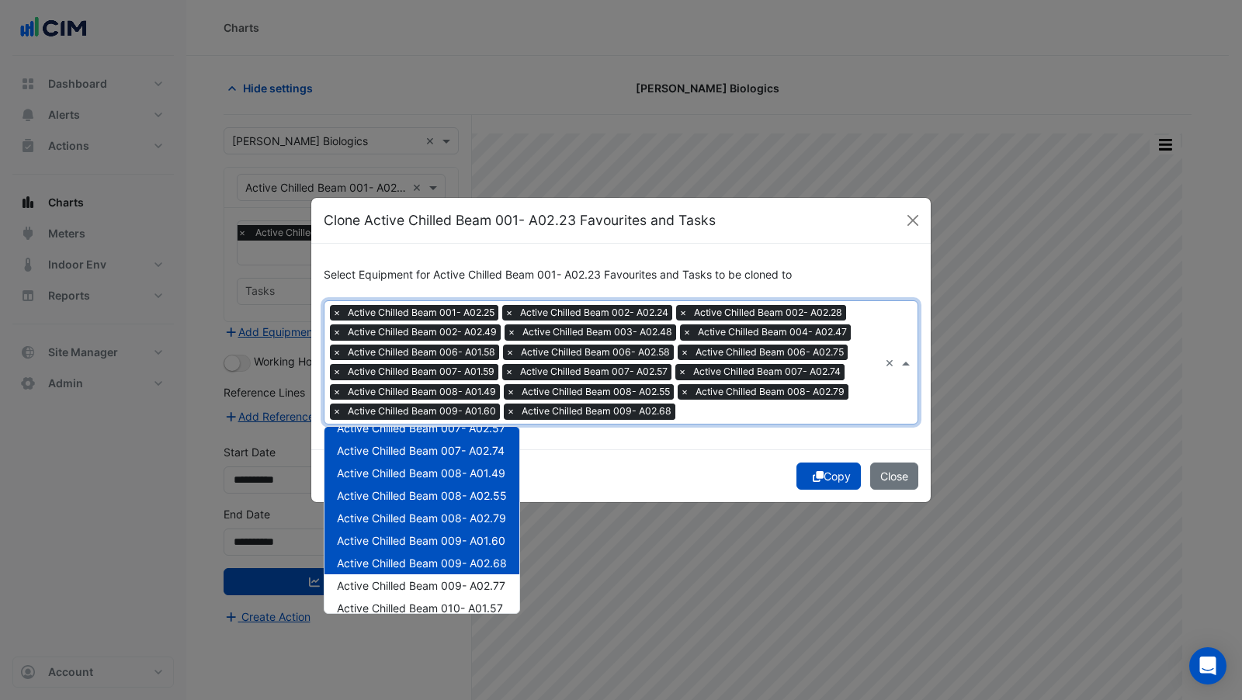
scroll to position [297, 0]
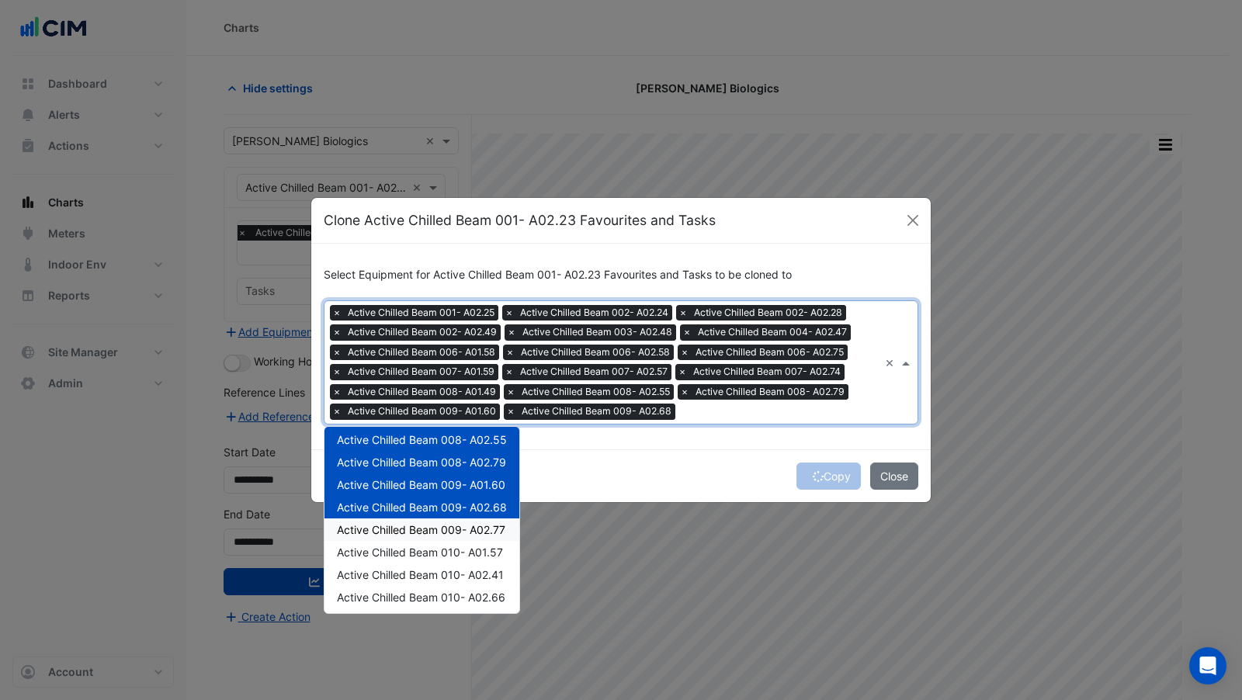
click at [474, 527] on span "Active Chilled Beam 009- A02.77" at bounding box center [421, 529] width 168 height 13
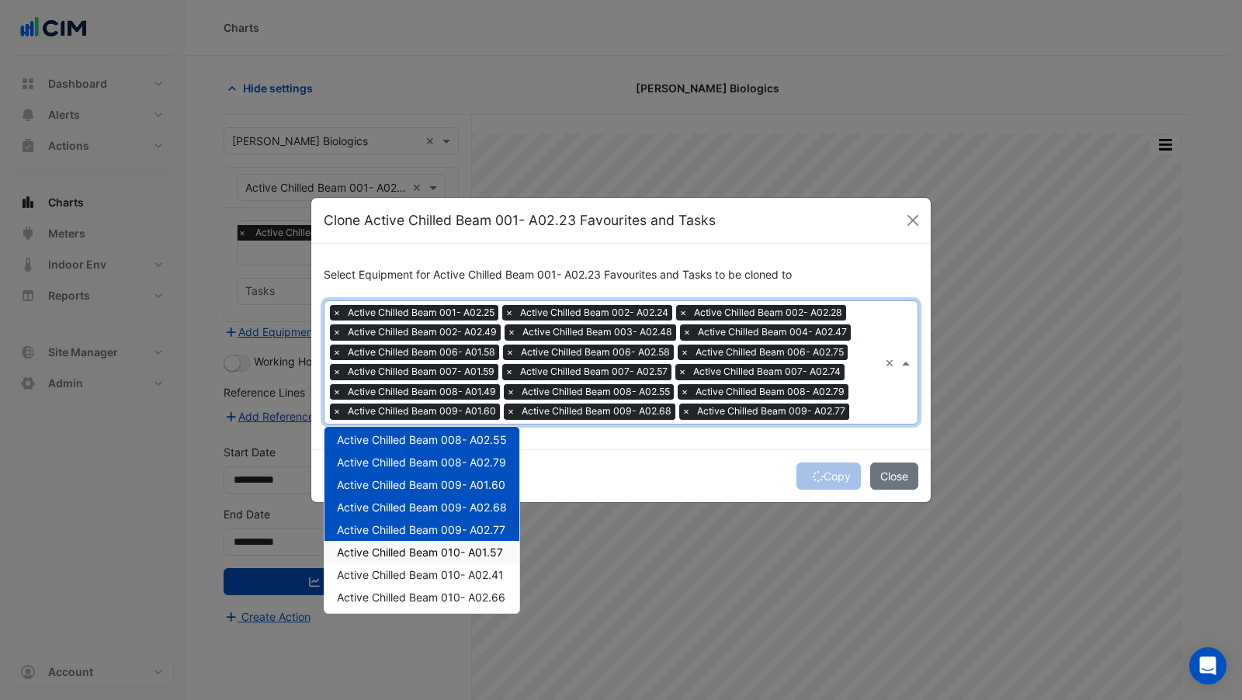
drag, startPoint x: 482, startPoint y: 546, endPoint x: 486, endPoint y: 561, distance: 16.0
click at [481, 546] on span "Active Chilled Beam 010- A01.57" at bounding box center [420, 552] width 166 height 13
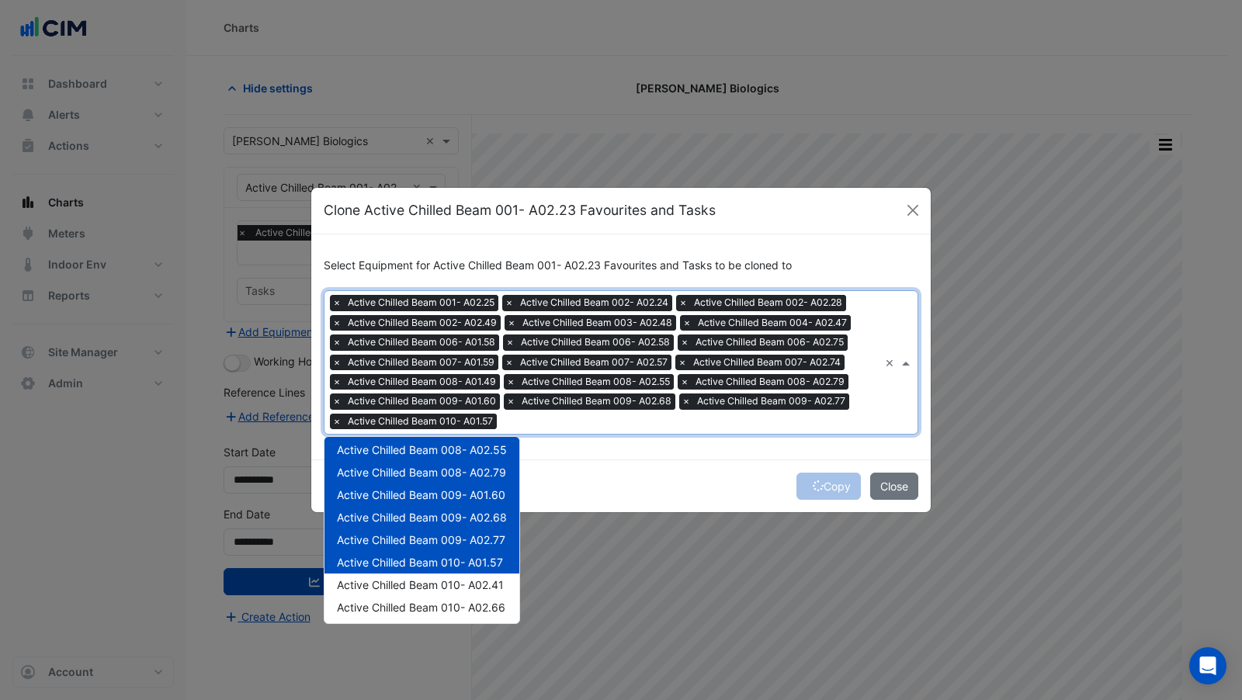
click at [487, 567] on div "Active Chilled Beam 010- A01.57" at bounding box center [421, 562] width 195 height 23
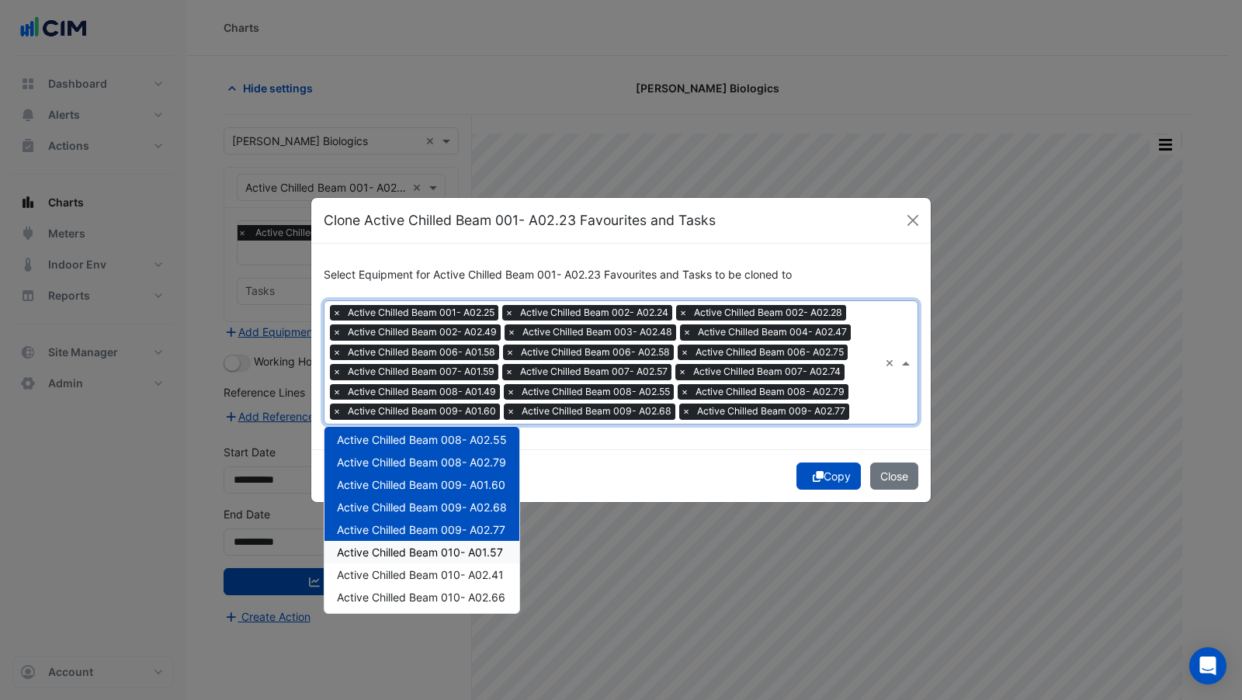
click at [487, 558] on div "Active Chilled Beam 010- A01.57" at bounding box center [421, 552] width 195 height 23
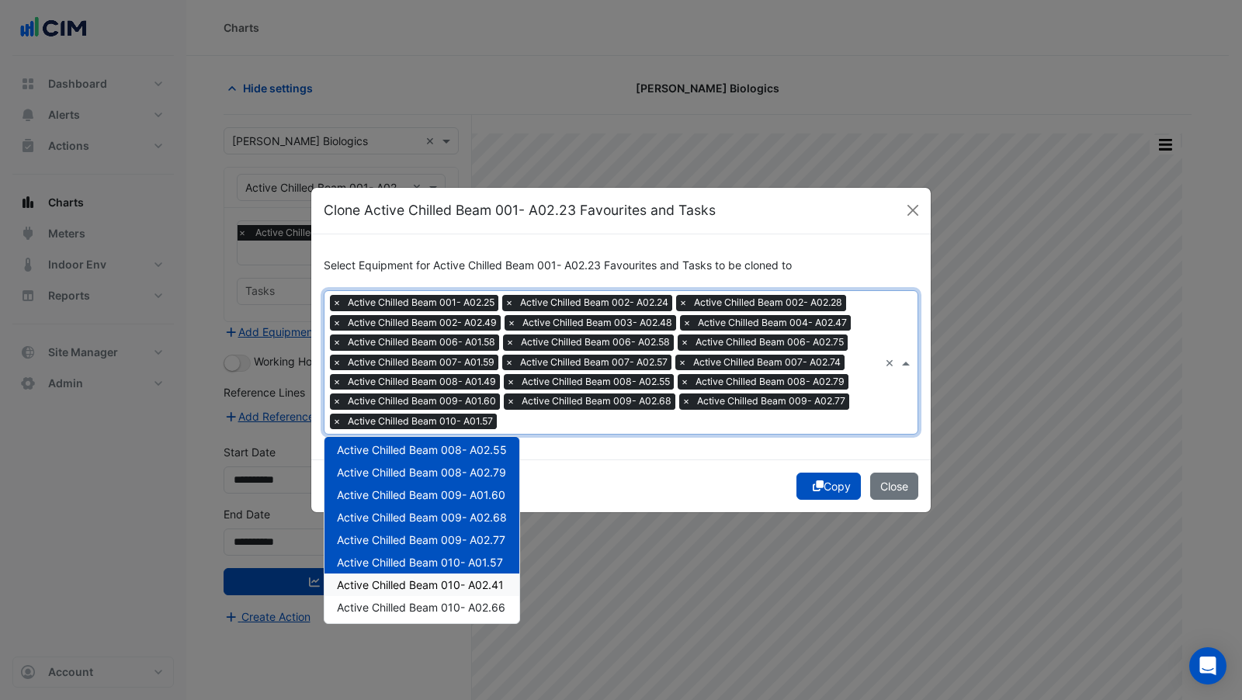
click at [494, 580] on span "Active Chilled Beam 010- A02.41" at bounding box center [420, 584] width 167 height 13
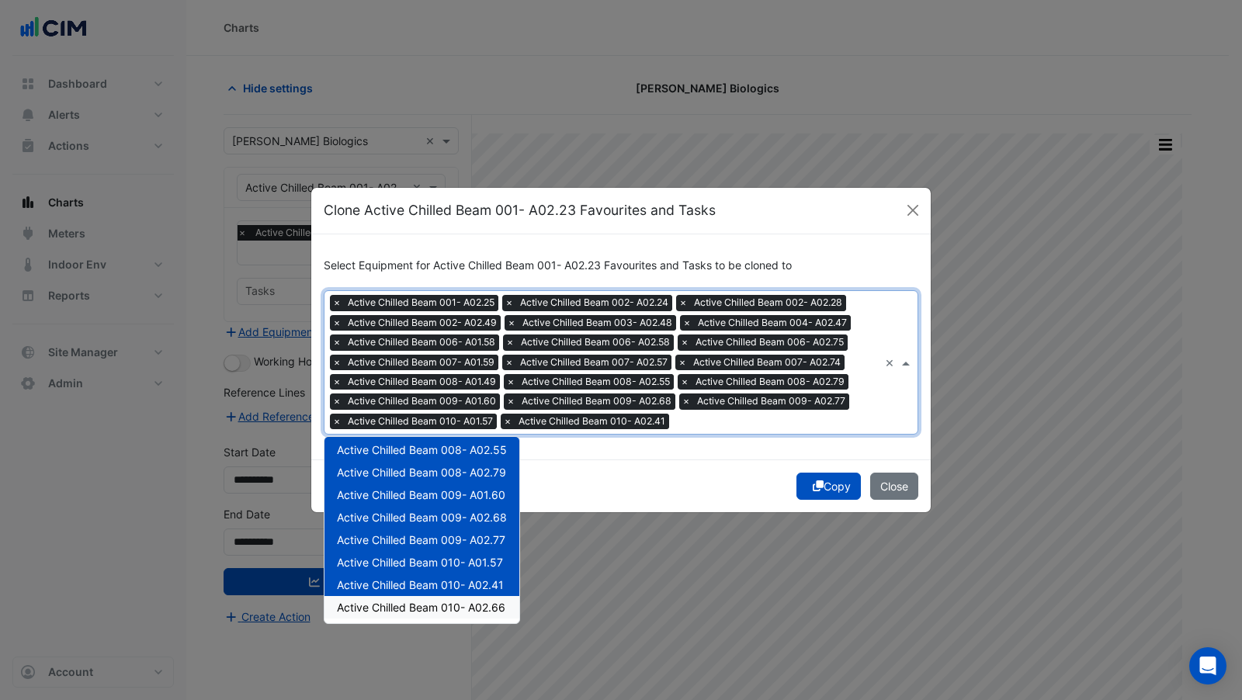
click at [489, 601] on span "Active Chilled Beam 010- A02.66" at bounding box center [421, 607] width 168 height 13
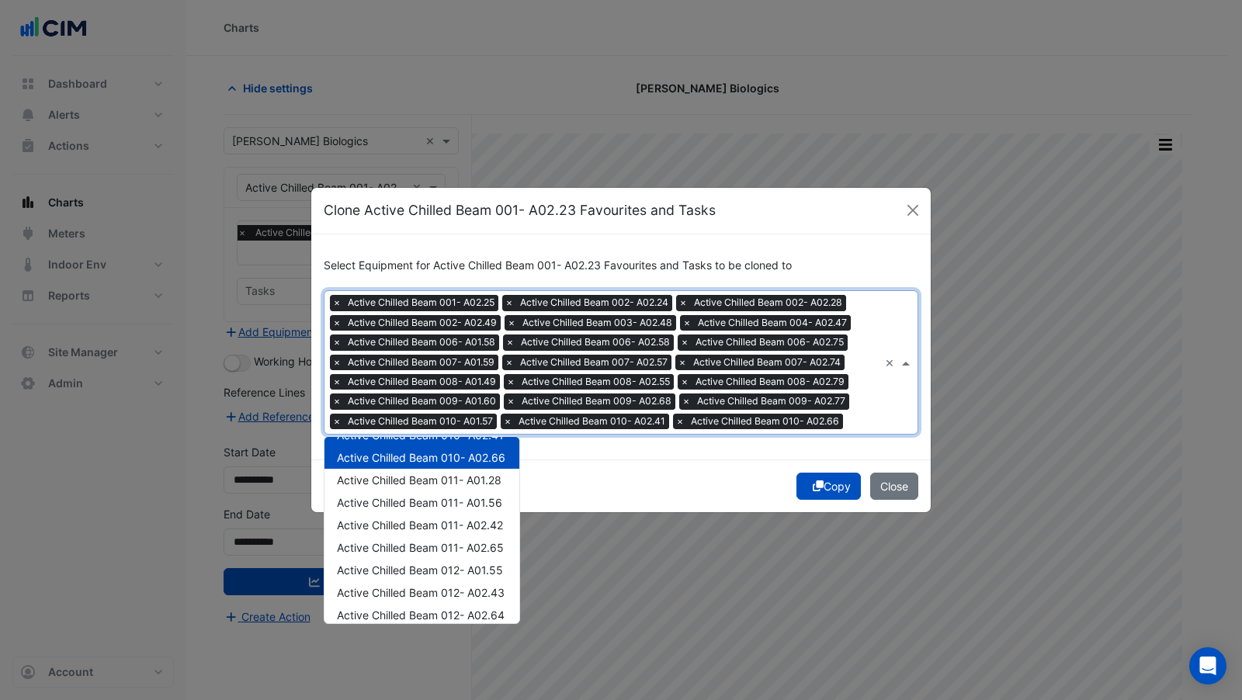
scroll to position [450, 0]
click at [487, 484] on div "Active Chilled Beam 011- A01.28" at bounding box center [421, 477] width 195 height 23
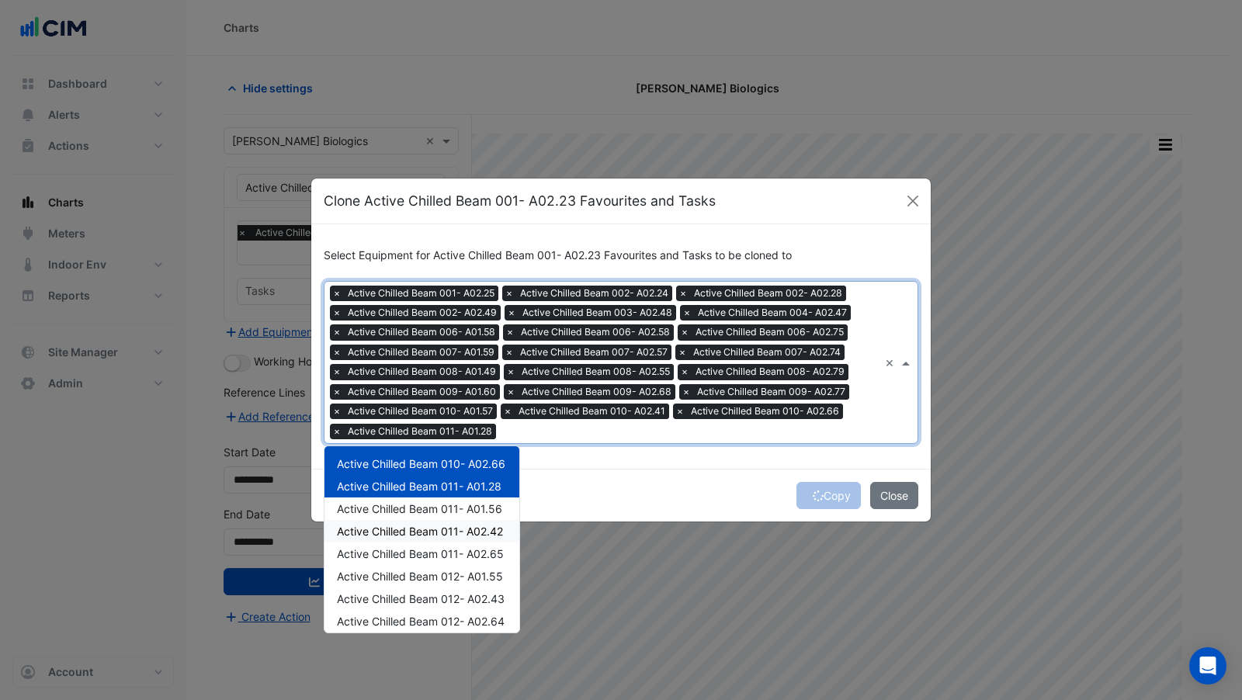
click at [492, 522] on div "Active Chilled Beam 011- A02.42" at bounding box center [421, 531] width 195 height 23
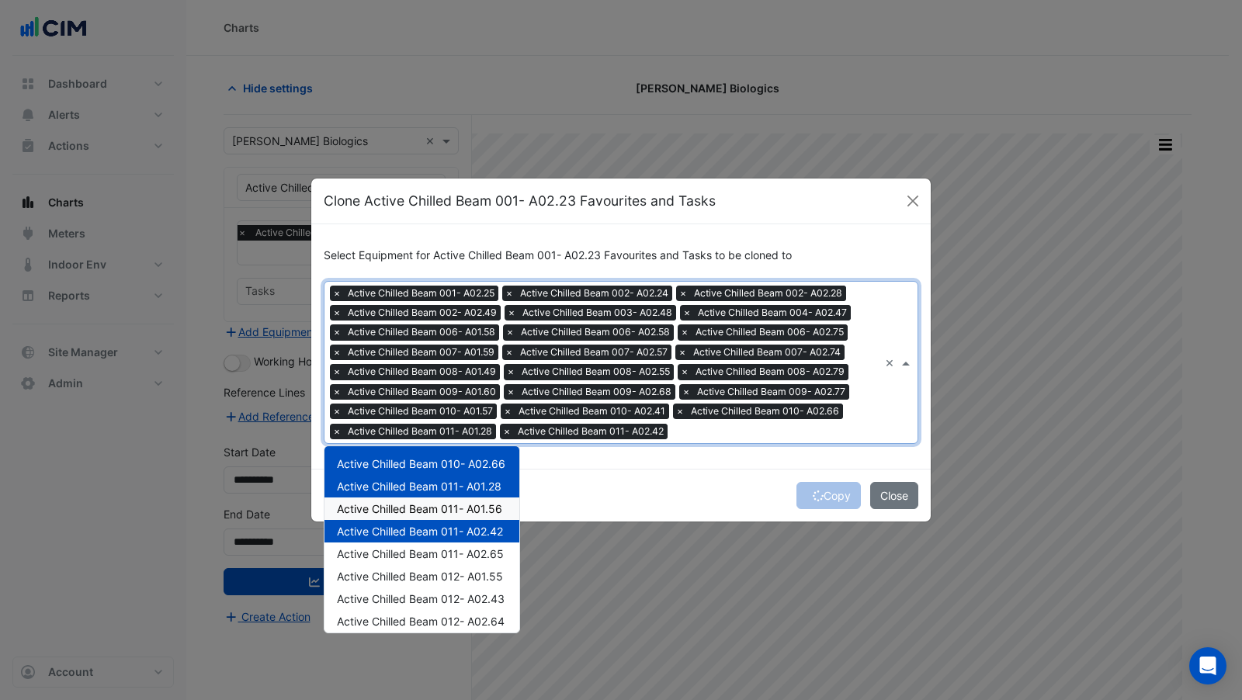
click at [480, 503] on span "Active Chilled Beam 011- A01.56" at bounding box center [419, 508] width 165 height 13
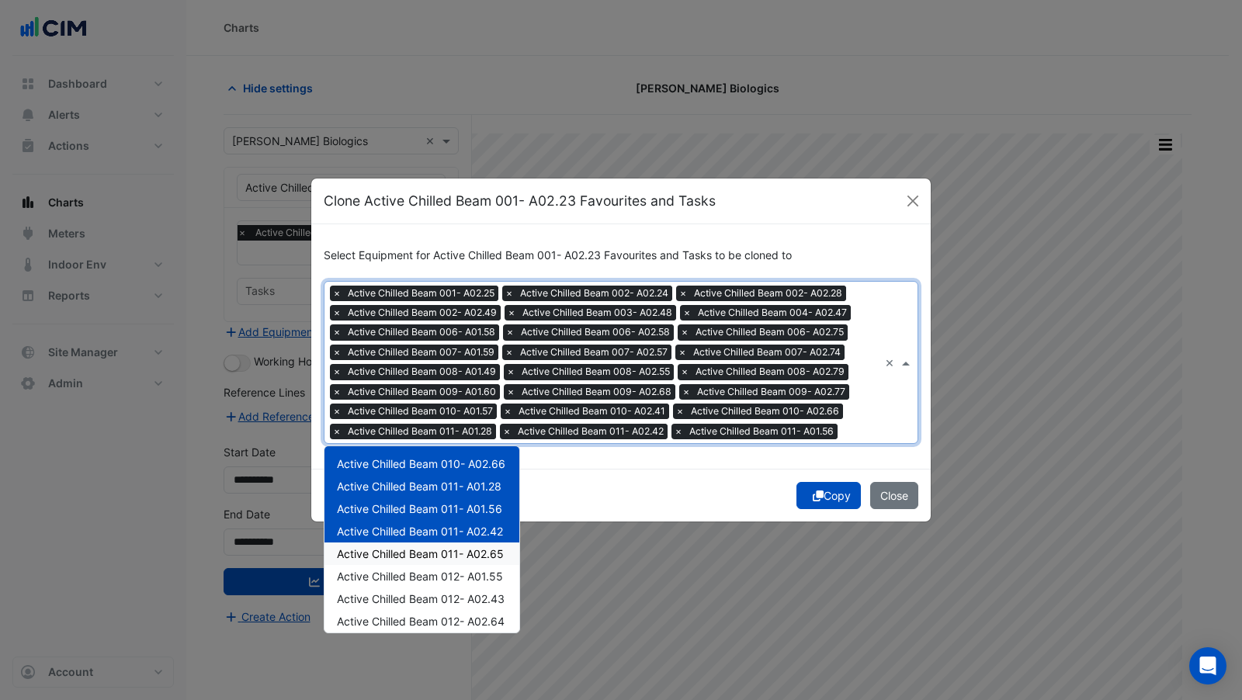
click at [492, 547] on span "Active Chilled Beam 011- A02.65" at bounding box center [420, 553] width 167 height 13
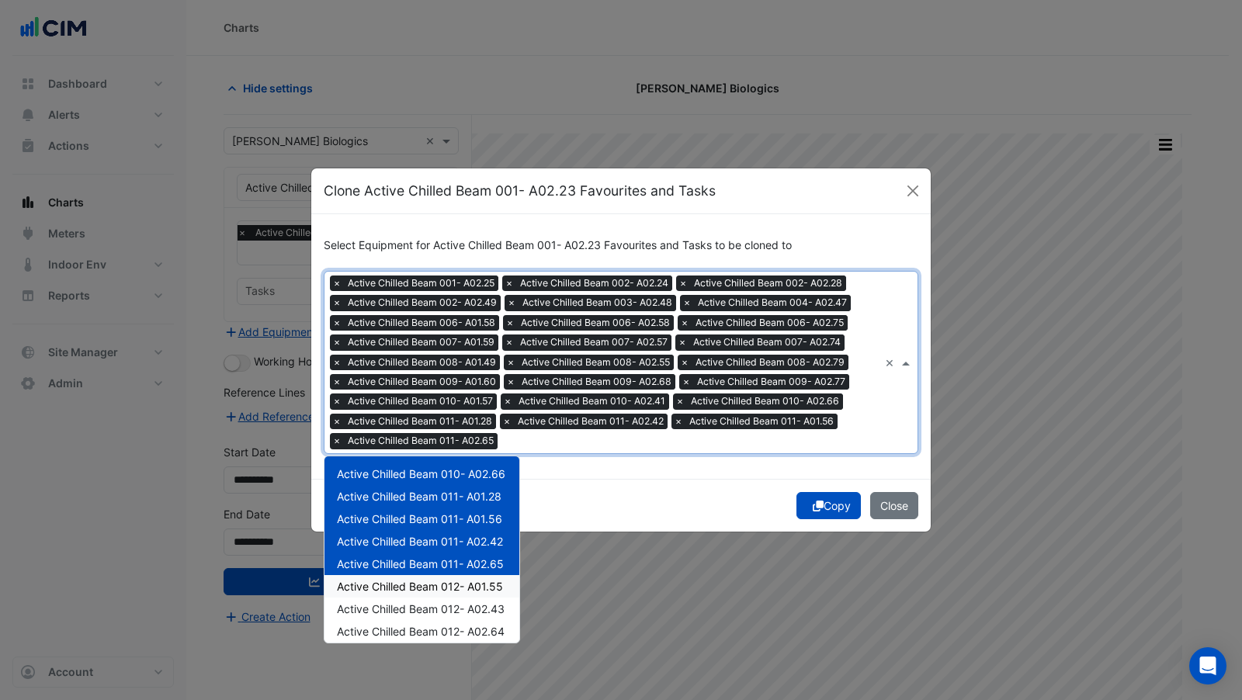
click at [494, 587] on span "Active Chilled Beam 012- A01.55" at bounding box center [420, 586] width 166 height 13
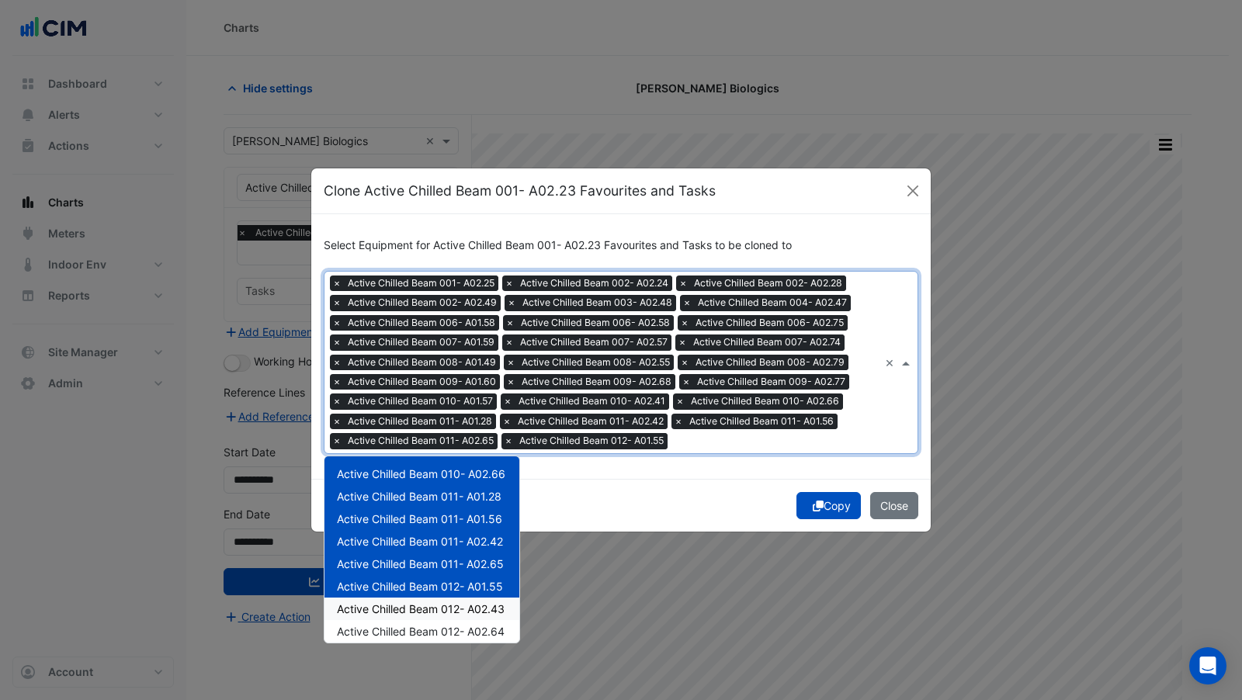
click at [492, 616] on div "Active Chilled Beam 012- A02.43" at bounding box center [421, 609] width 195 height 23
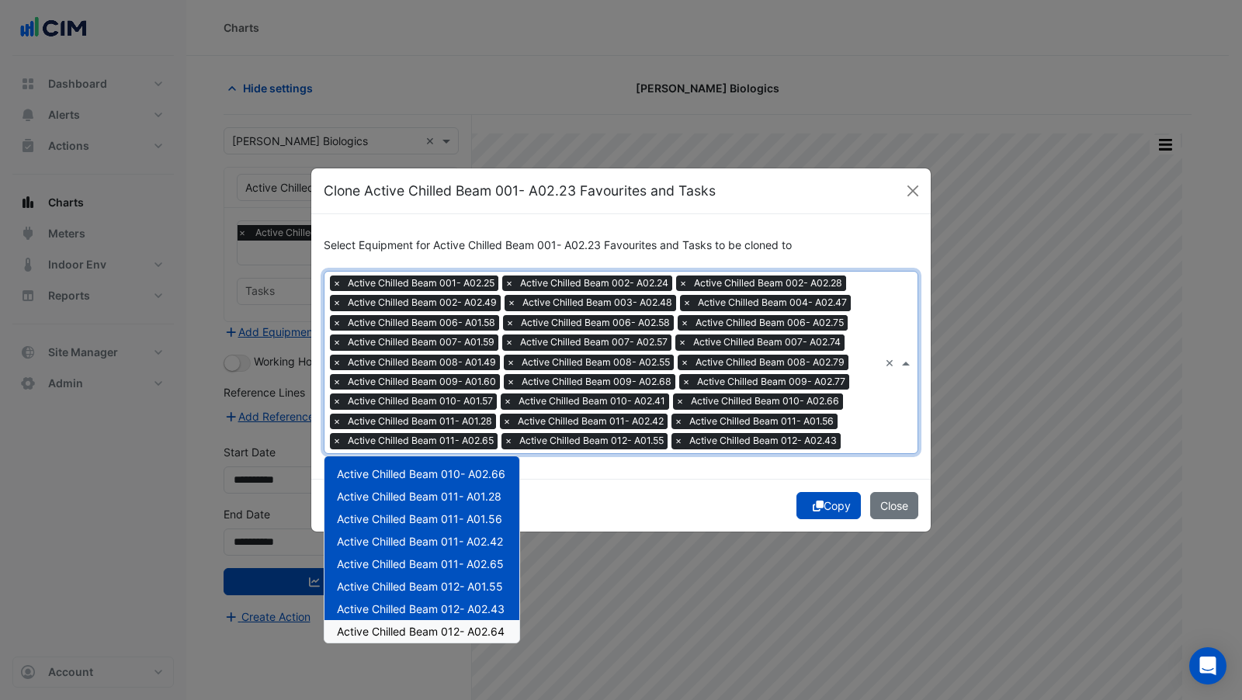
click at [495, 628] on span "Active Chilled Beam 012- A02.64" at bounding box center [421, 631] width 168 height 13
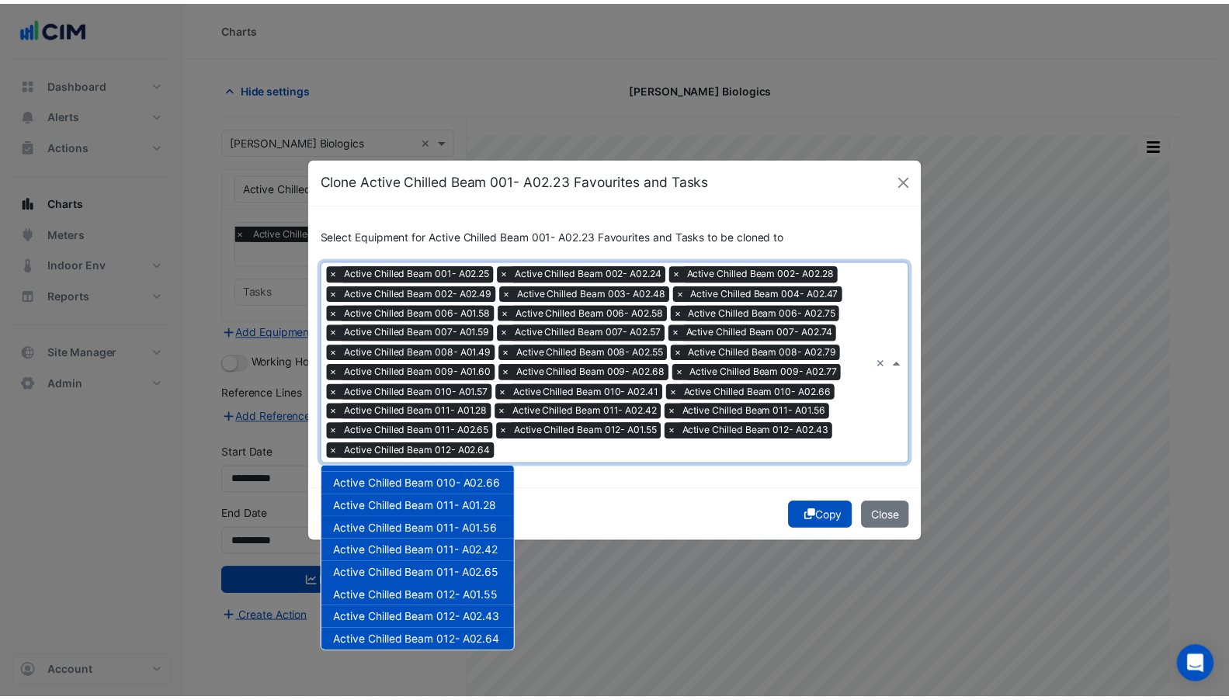
scroll to position [478, 0]
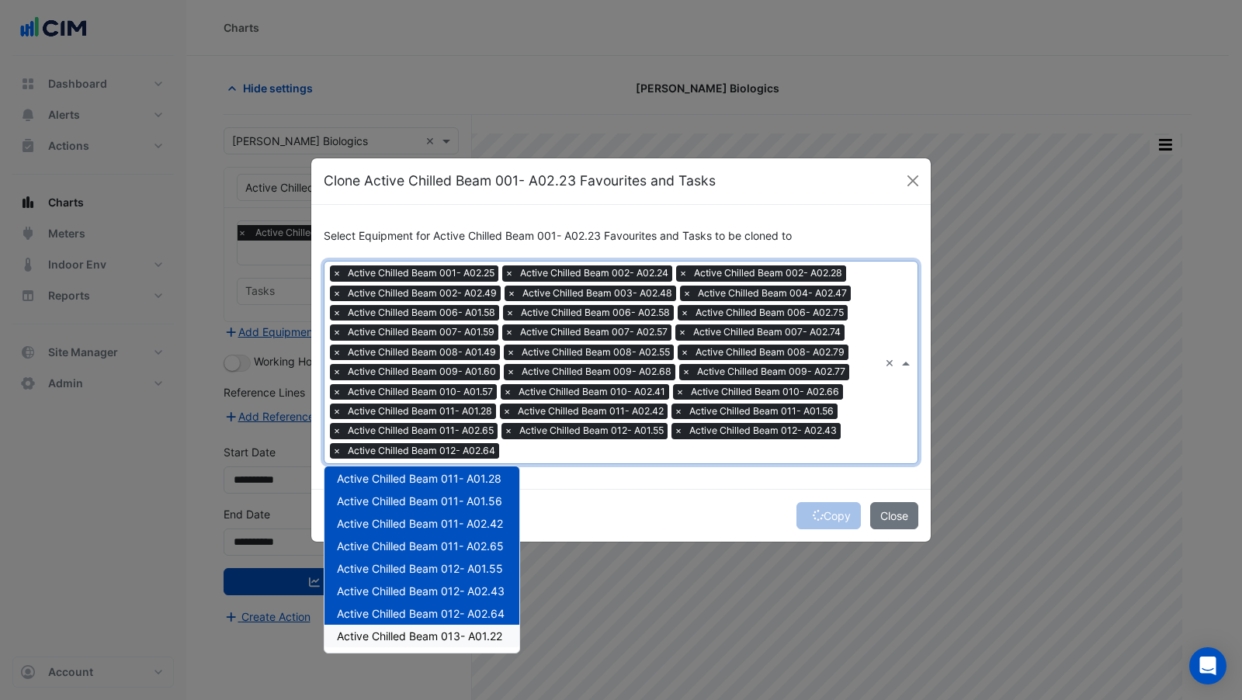
click at [477, 633] on span "Active Chilled Beam 013- A01.22" at bounding box center [419, 635] width 165 height 13
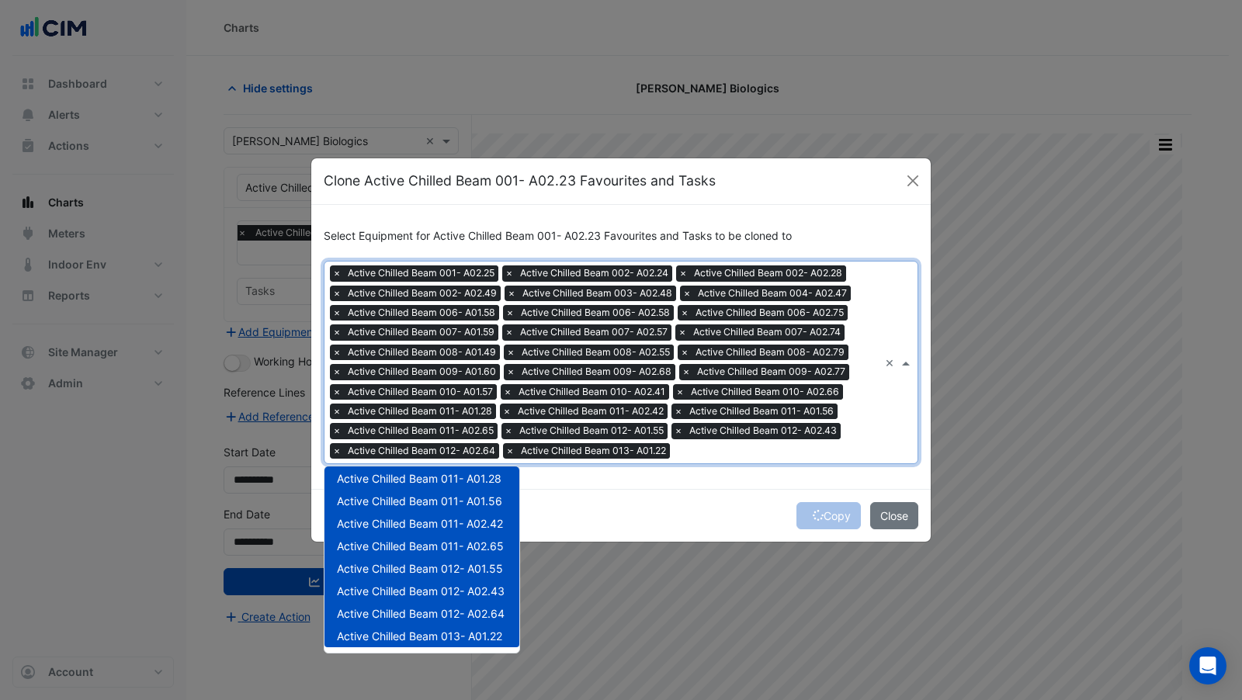
click at [695, 500] on div "Copy Close" at bounding box center [620, 515] width 619 height 53
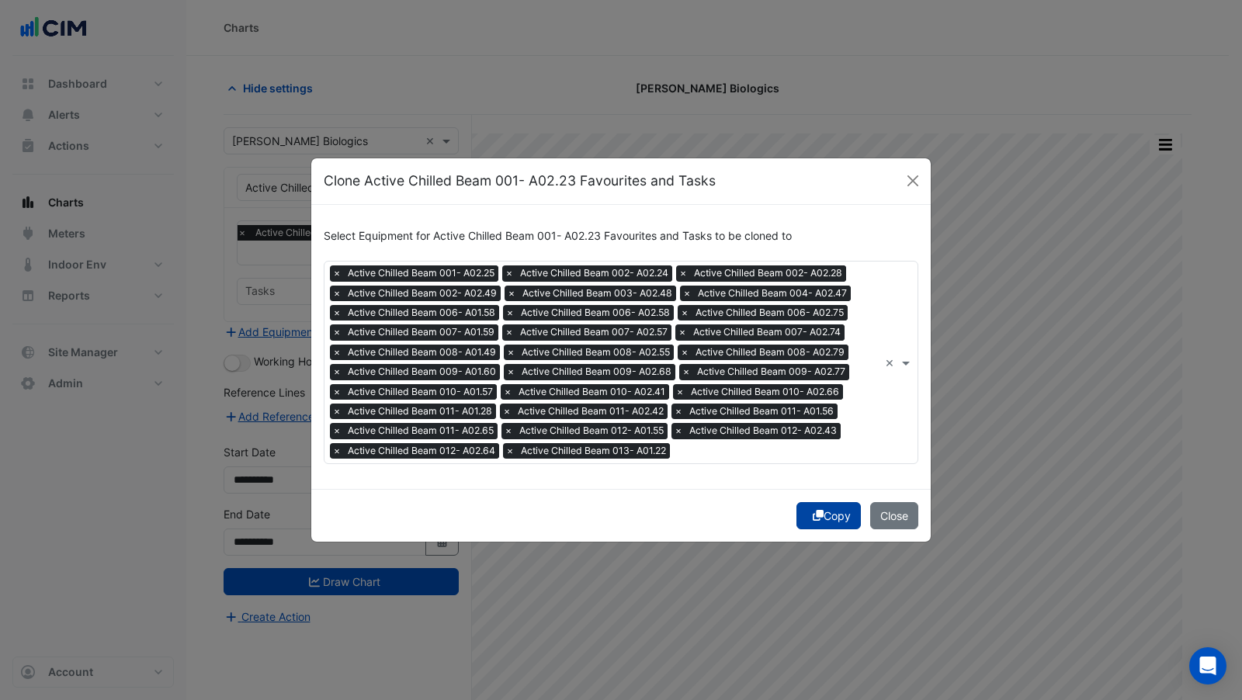
click at [831, 509] on button "Copy" at bounding box center [828, 515] width 64 height 27
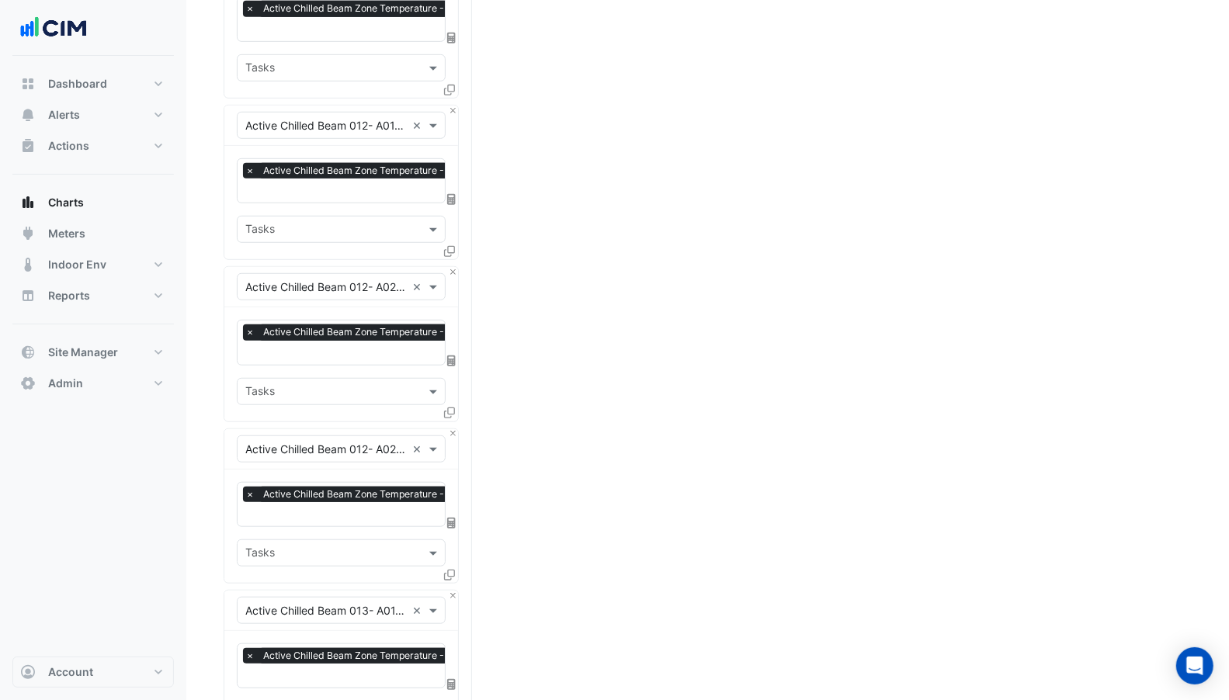
scroll to position [4521, 0]
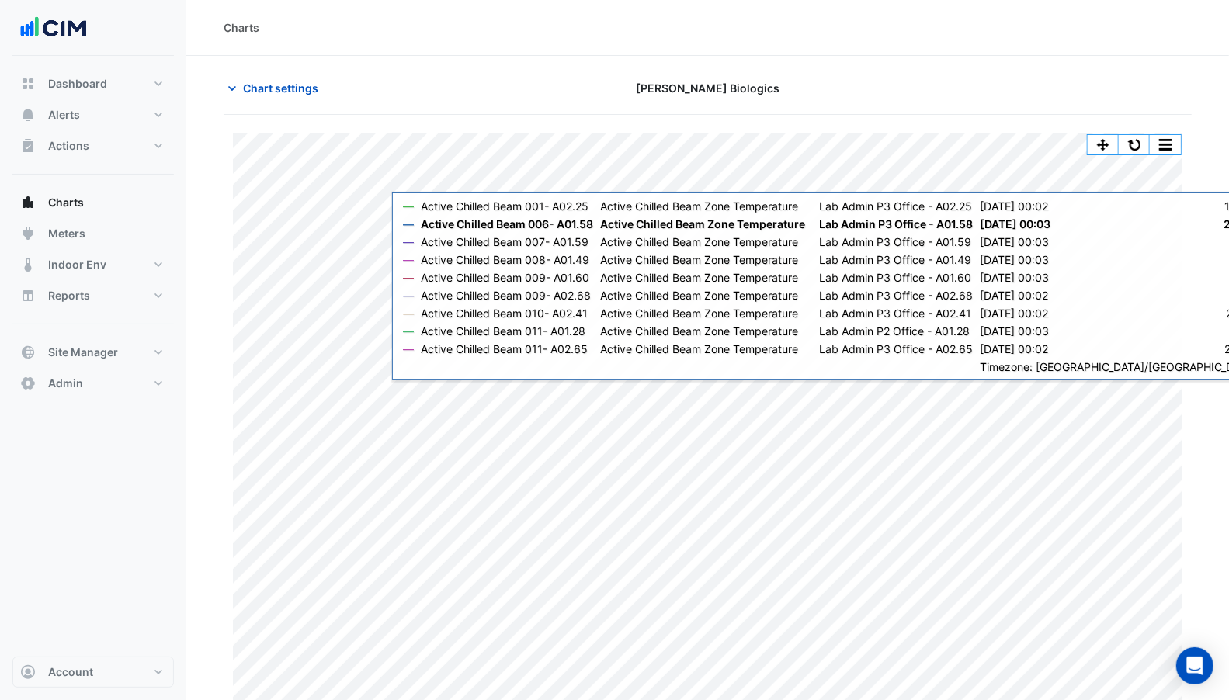
scroll to position [7, 0]
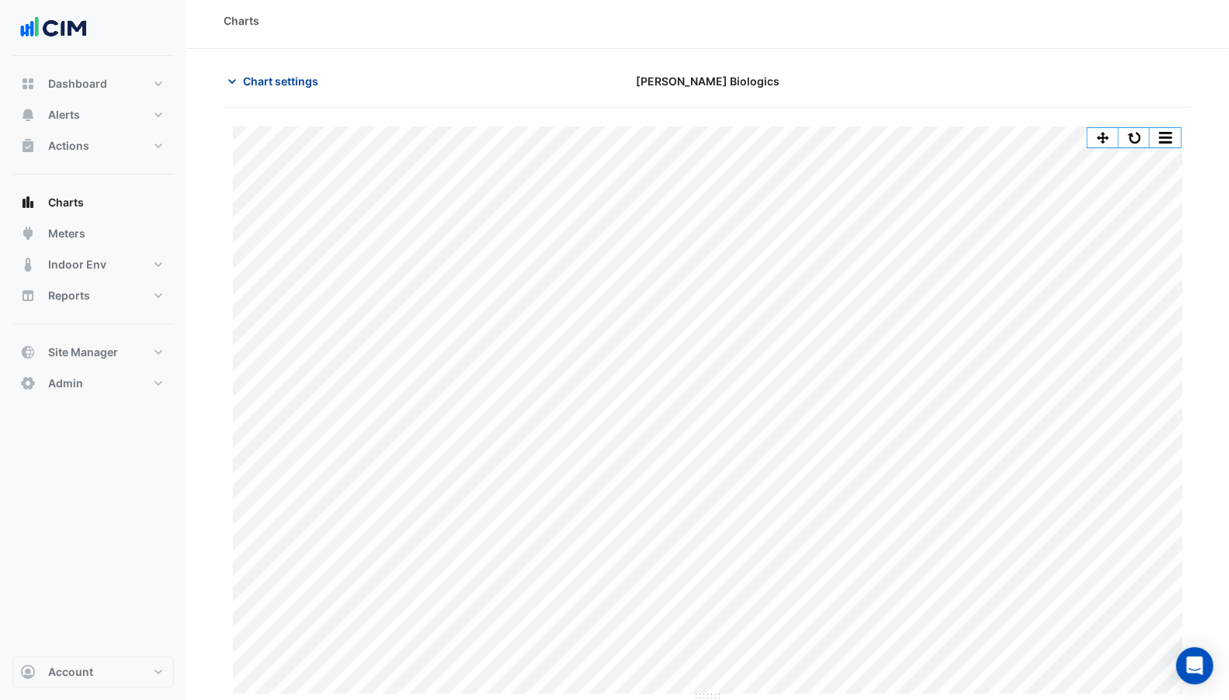
click at [294, 73] on span "Chart settings" at bounding box center [280, 81] width 75 height 16
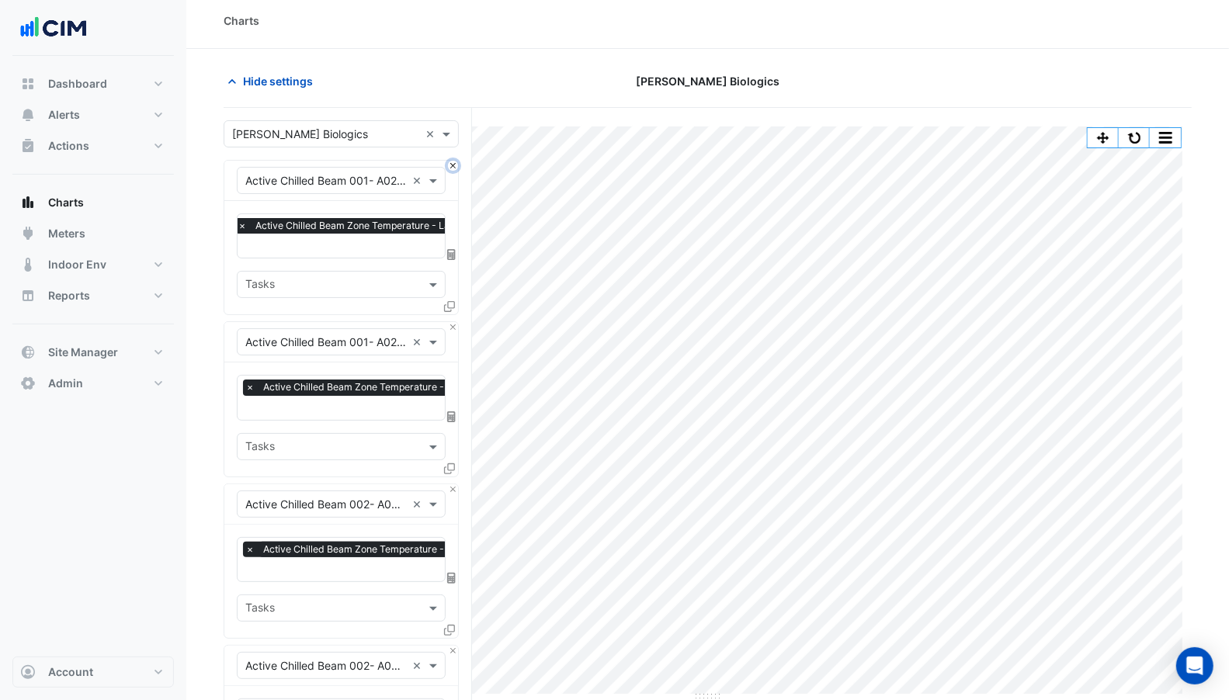
click at [454, 164] on button "Close" at bounding box center [453, 166] width 10 height 10
click at [454, 322] on button "Close" at bounding box center [453, 327] width 10 height 10
click at [454, 164] on button "Close" at bounding box center [453, 166] width 10 height 10
click at [454, 322] on button "Close" at bounding box center [453, 327] width 10 height 10
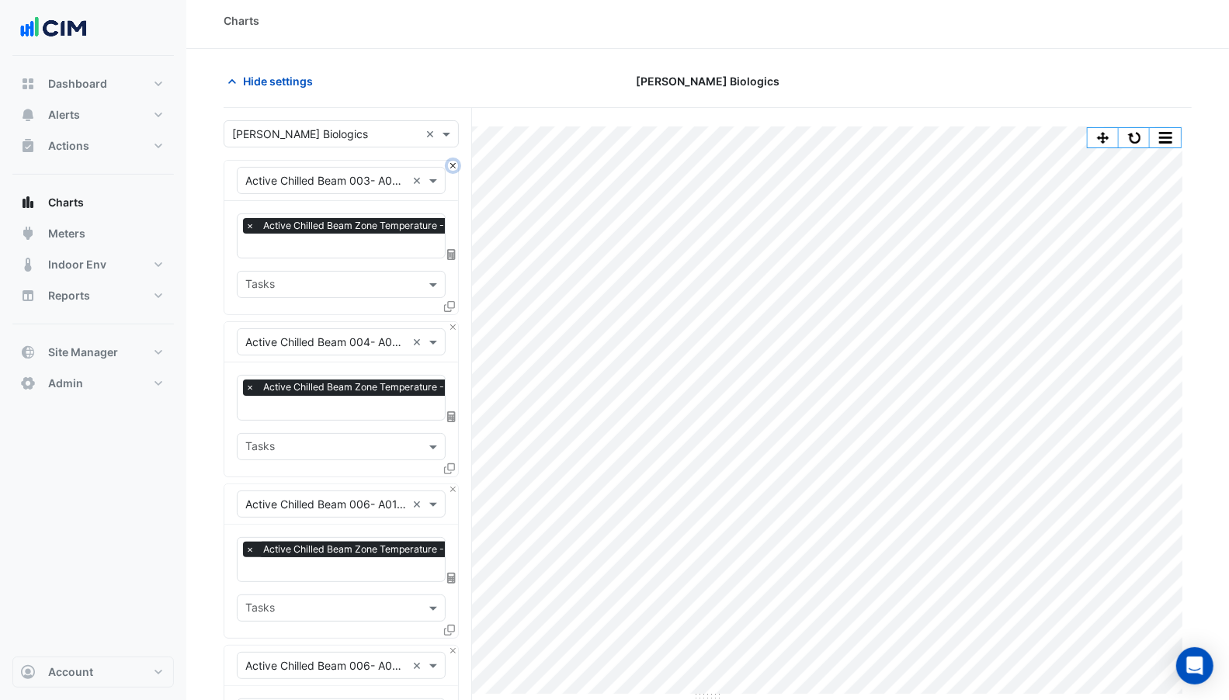
click at [453, 164] on button "Close" at bounding box center [453, 166] width 10 height 10
click at [453, 322] on button "Close" at bounding box center [453, 327] width 10 height 10
click at [453, 164] on button "Close" at bounding box center [453, 166] width 10 height 10
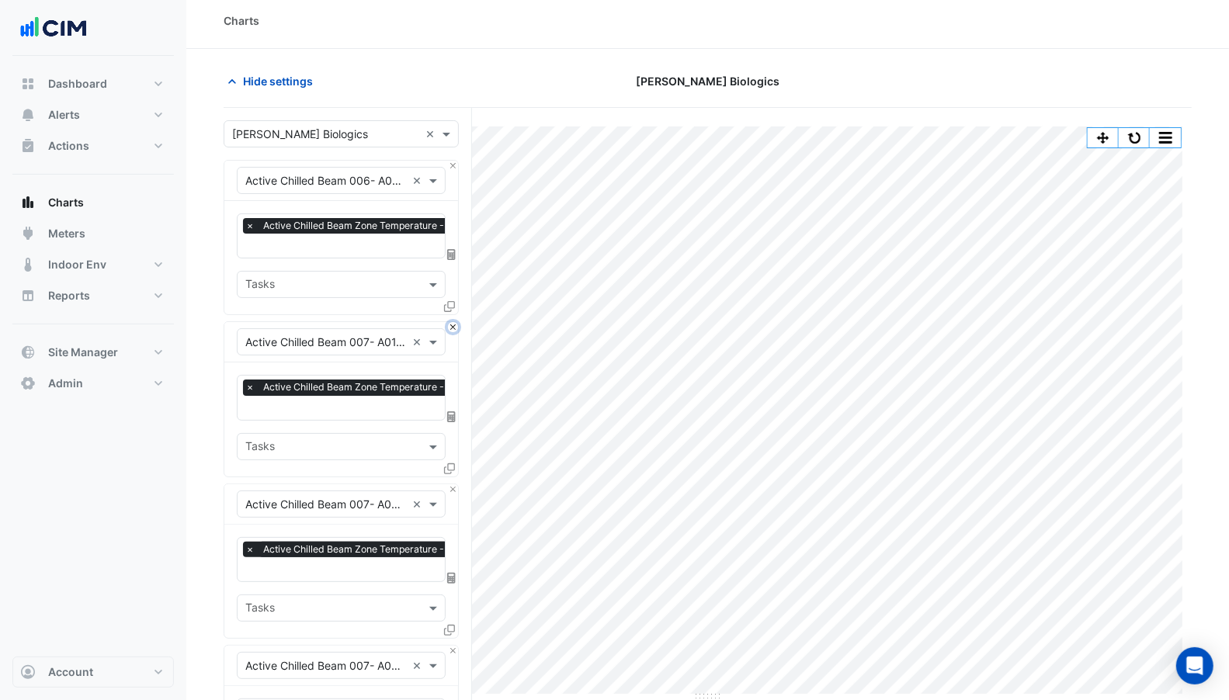
click at [453, 322] on button "Close" at bounding box center [453, 327] width 10 height 10
click at [453, 164] on button "Close" at bounding box center [453, 166] width 10 height 10
click at [453, 322] on button "Close" at bounding box center [453, 327] width 10 height 10
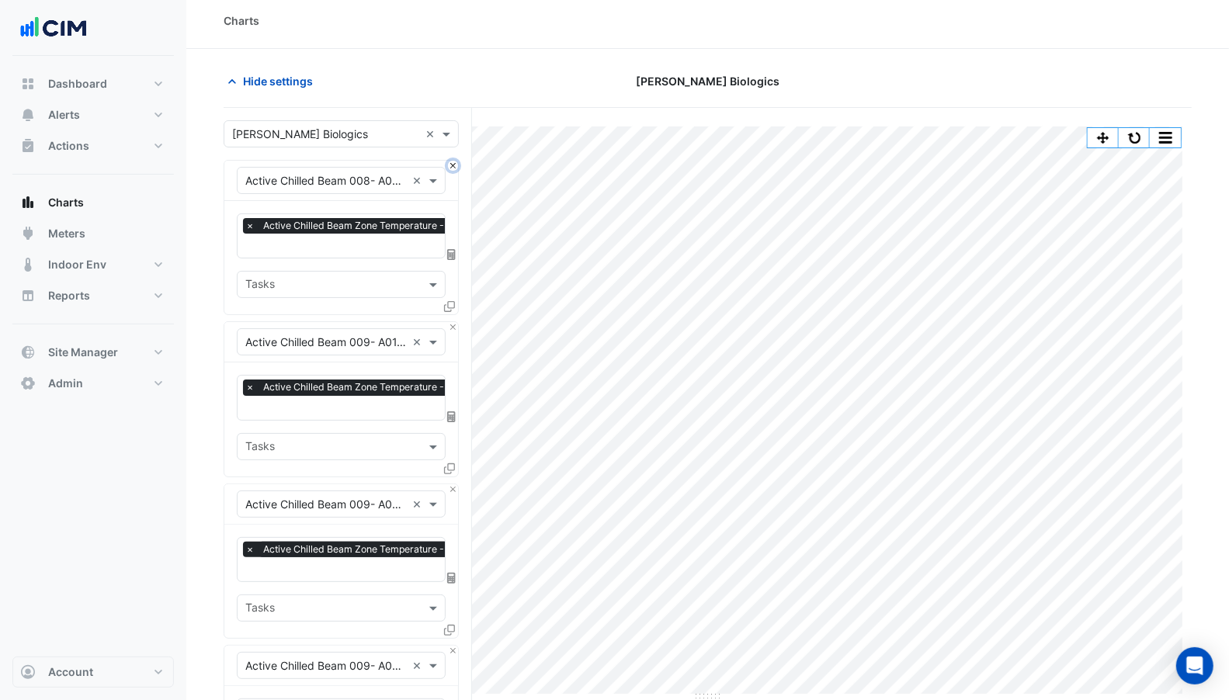
click at [453, 164] on button "Close" at bounding box center [453, 166] width 10 height 10
click at [454, 164] on button "Close" at bounding box center [453, 166] width 10 height 10
click at [454, 322] on button "Close" at bounding box center [453, 327] width 10 height 10
click at [453, 164] on button "Close" at bounding box center [453, 166] width 10 height 10
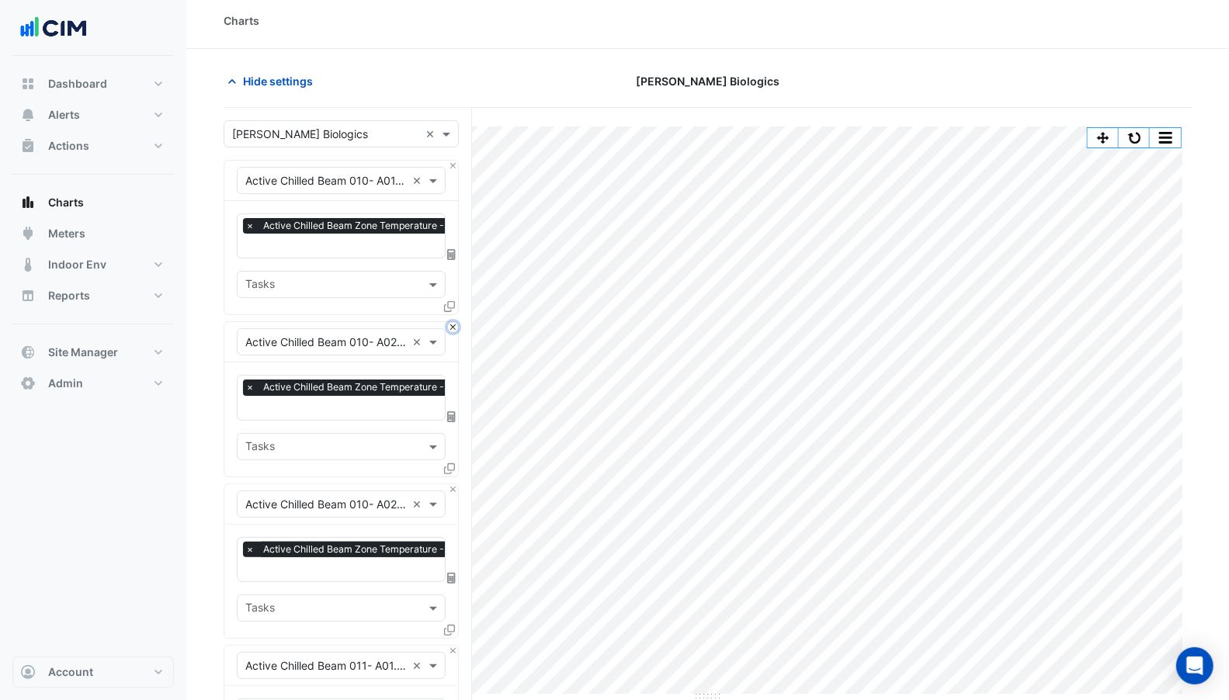
click at [453, 322] on button "Close" at bounding box center [453, 327] width 10 height 10
click at [452, 161] on button "Close" at bounding box center [453, 166] width 10 height 10
click at [452, 322] on button "Close" at bounding box center [453, 327] width 10 height 10
click at [452, 161] on button "Close" at bounding box center [453, 166] width 10 height 10
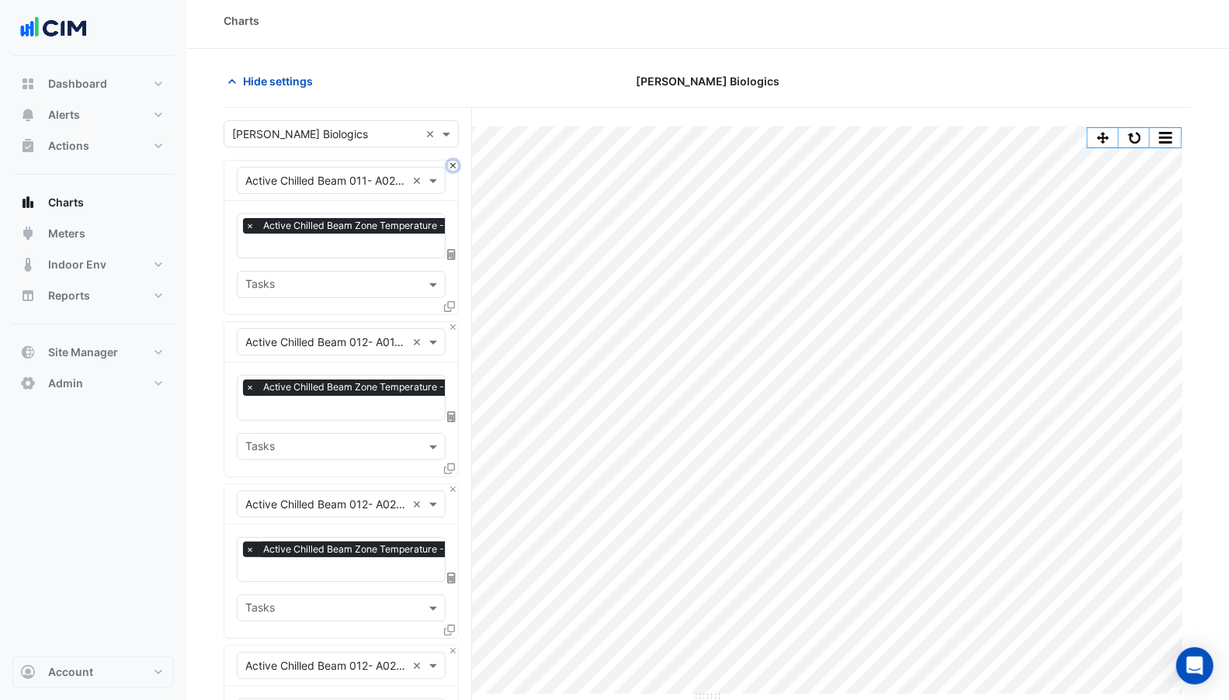
click at [452, 161] on button "Close" at bounding box center [453, 166] width 10 height 10
click at [454, 322] on button "Close" at bounding box center [453, 327] width 10 height 10
click at [452, 172] on div "× Active Chilled Beam 012- A02.43 ×" at bounding box center [341, 181] width 234 height 40
click at [452, 171] on div "× Active Chilled Beam 012- A02.43 ×" at bounding box center [341, 181] width 234 height 40
click at [449, 166] on div "× Active Chilled Beam 012- A02.43 ×" at bounding box center [341, 181] width 234 height 40
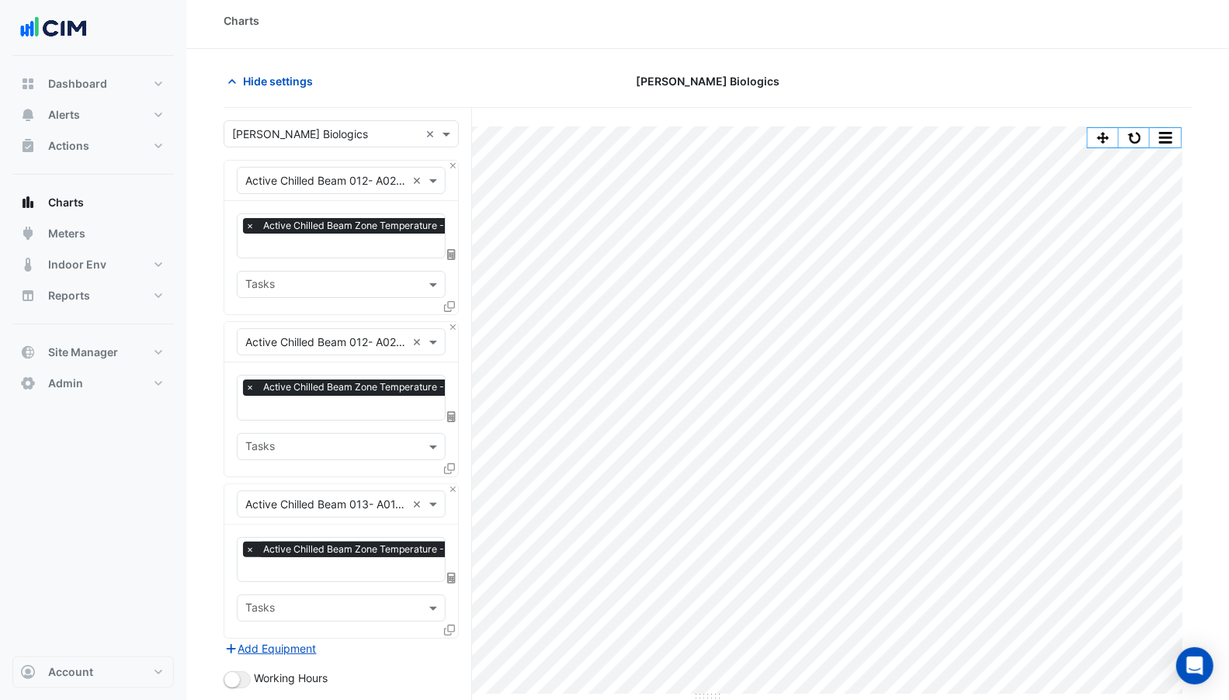
click at [449, 157] on form "× [PERSON_NAME] Biologics × × Active Chilled Beam 012- A02.43 × × Active Chille…" at bounding box center [341, 531] width 235 height 822
click at [453, 158] on form "× [PERSON_NAME] Biologics × × Active Chilled Beam 012- A02.43 × × Active Chille…" at bounding box center [341, 531] width 235 height 822
click at [452, 166] on button "Close" at bounding box center [453, 166] width 10 height 10
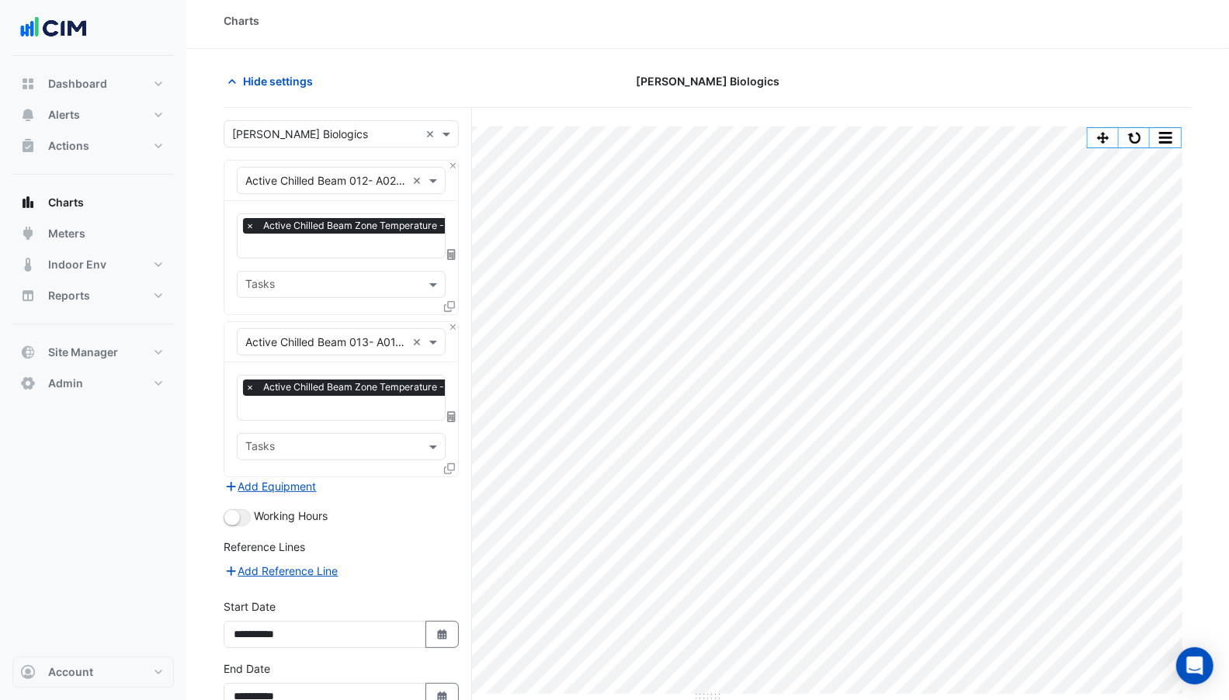
click at [451, 168] on div "× Active Chilled Beam 012- A02.64 ×" at bounding box center [341, 181] width 234 height 40
click at [452, 161] on button "Close" at bounding box center [453, 166] width 10 height 10
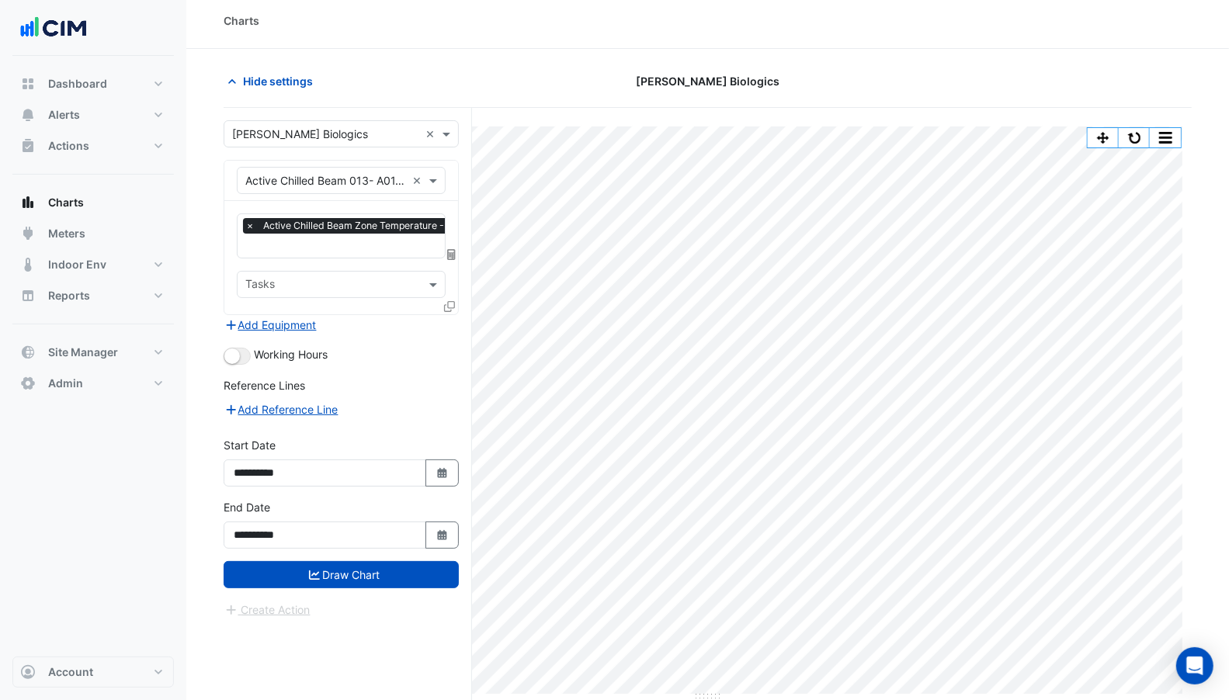
click at [376, 176] on input "text" at bounding box center [325, 181] width 161 height 16
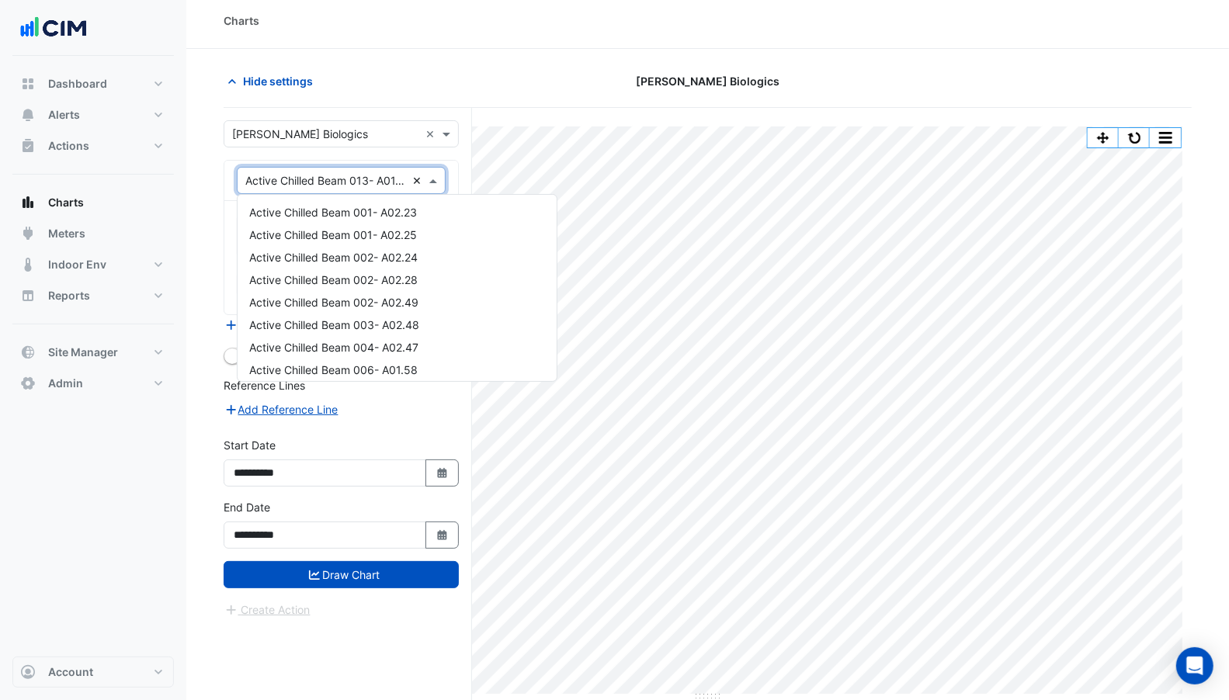
scroll to position [658, 0]
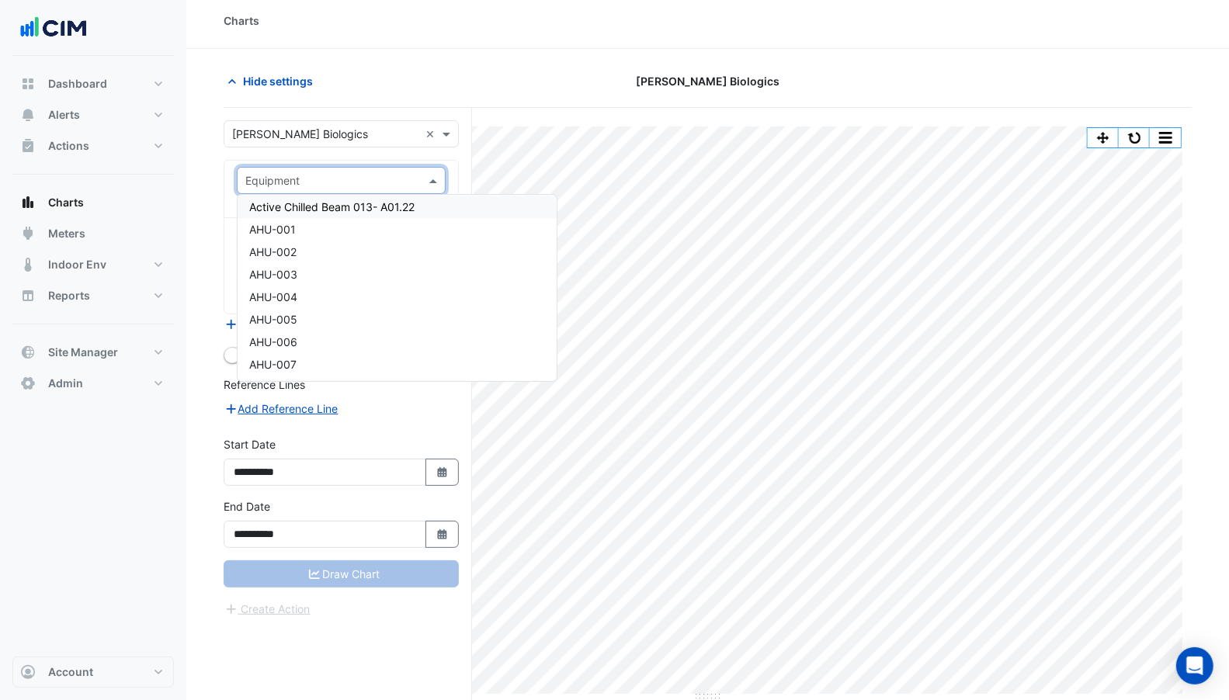
paste input "*******"
type input "*******"
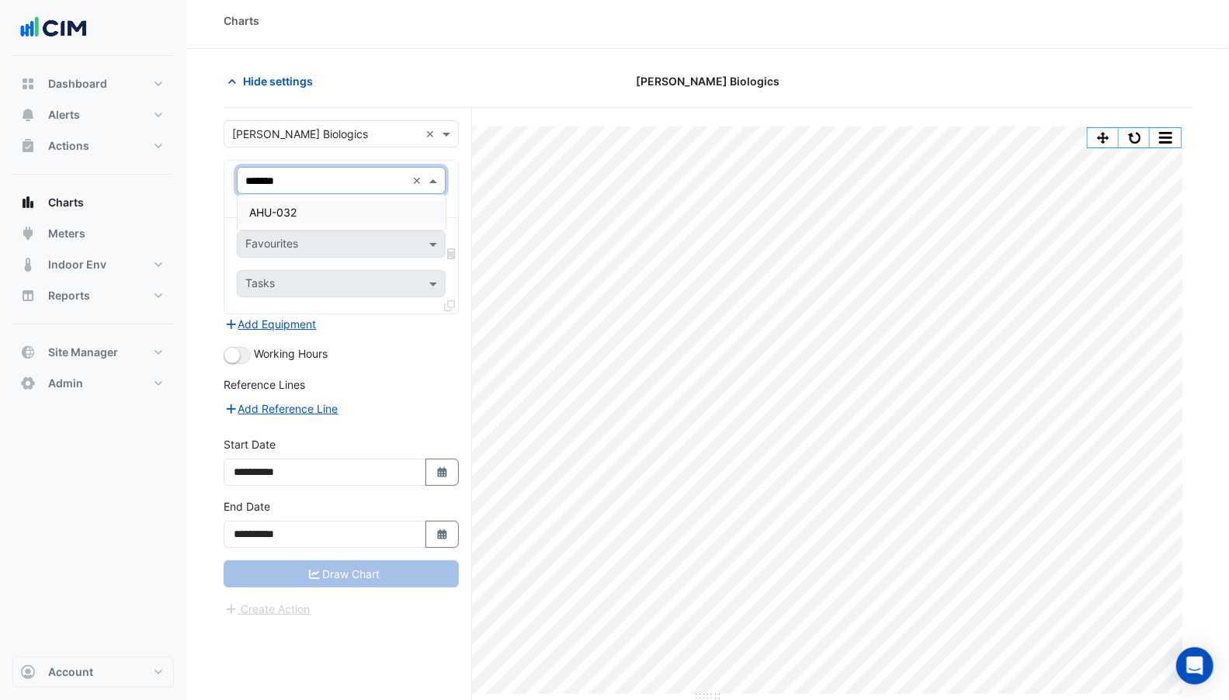
click at [321, 214] on div "AHU-032" at bounding box center [342, 212] width 208 height 23
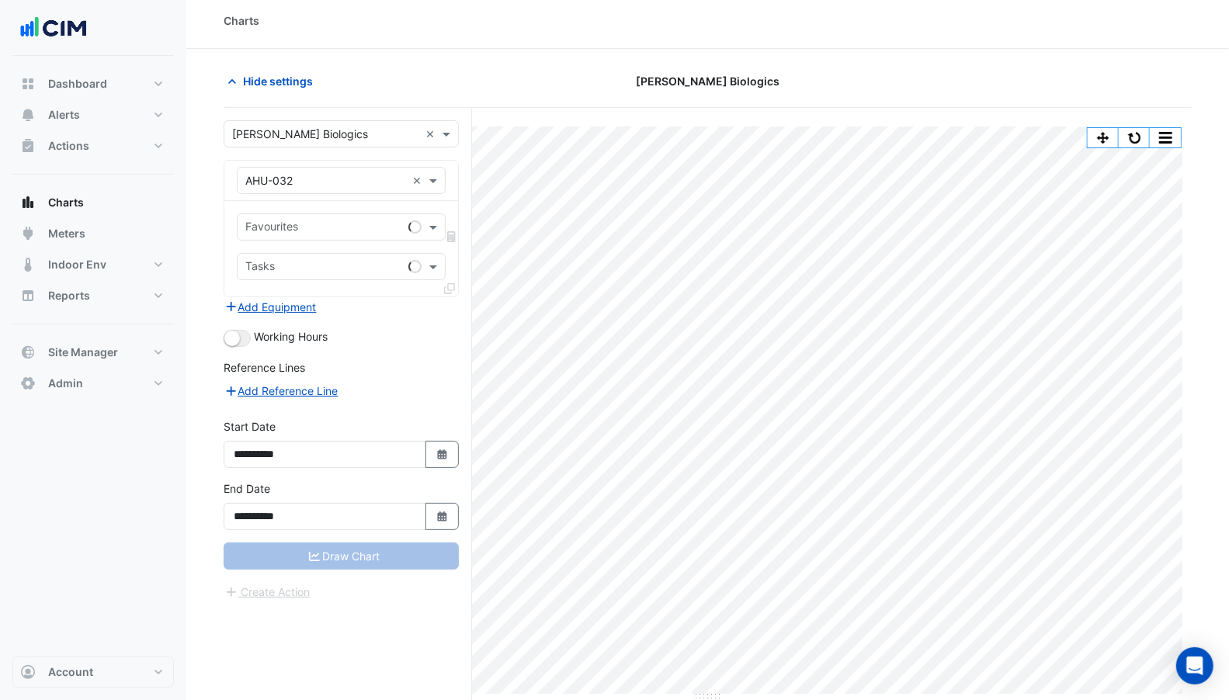
click at [314, 239] on div "Favourites Tasks" at bounding box center [341, 248] width 234 height 95
click at [319, 220] on input "text" at bounding box center [323, 228] width 157 height 16
type input "******"
click at [320, 255] on span "Unit Average Zones Temperature - Lab Admin, AHU-32" at bounding box center [389, 258] width 279 height 13
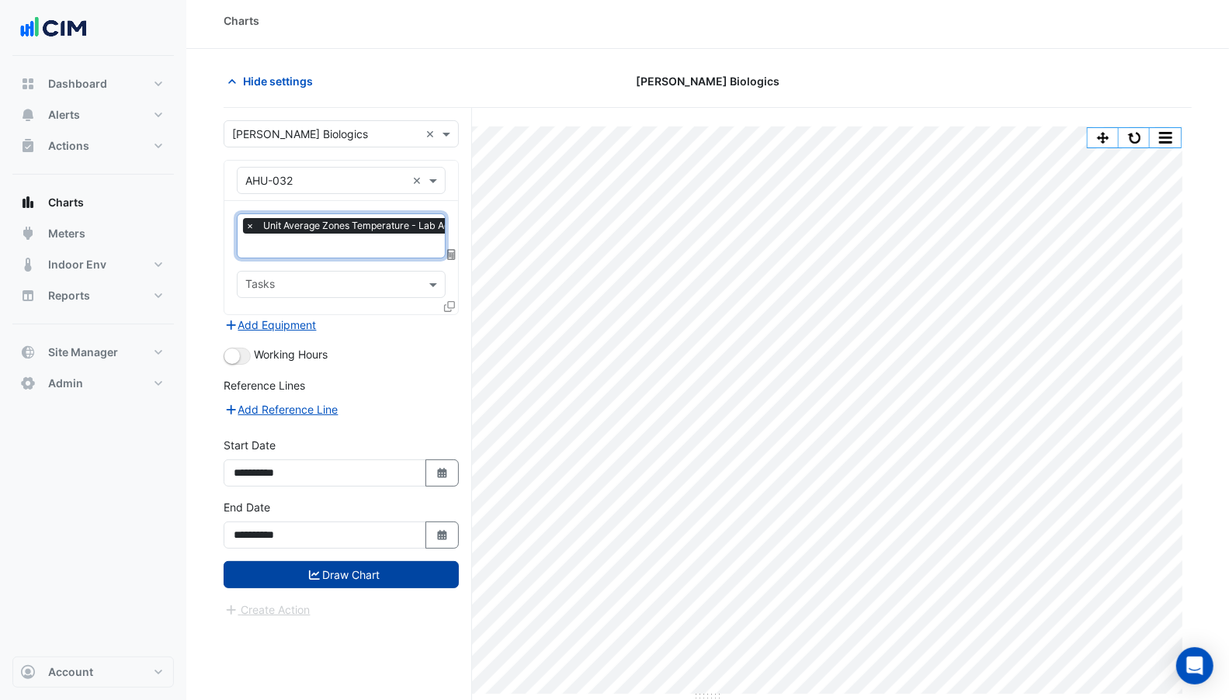
click at [354, 561] on button "Draw Chart" at bounding box center [341, 574] width 235 height 27
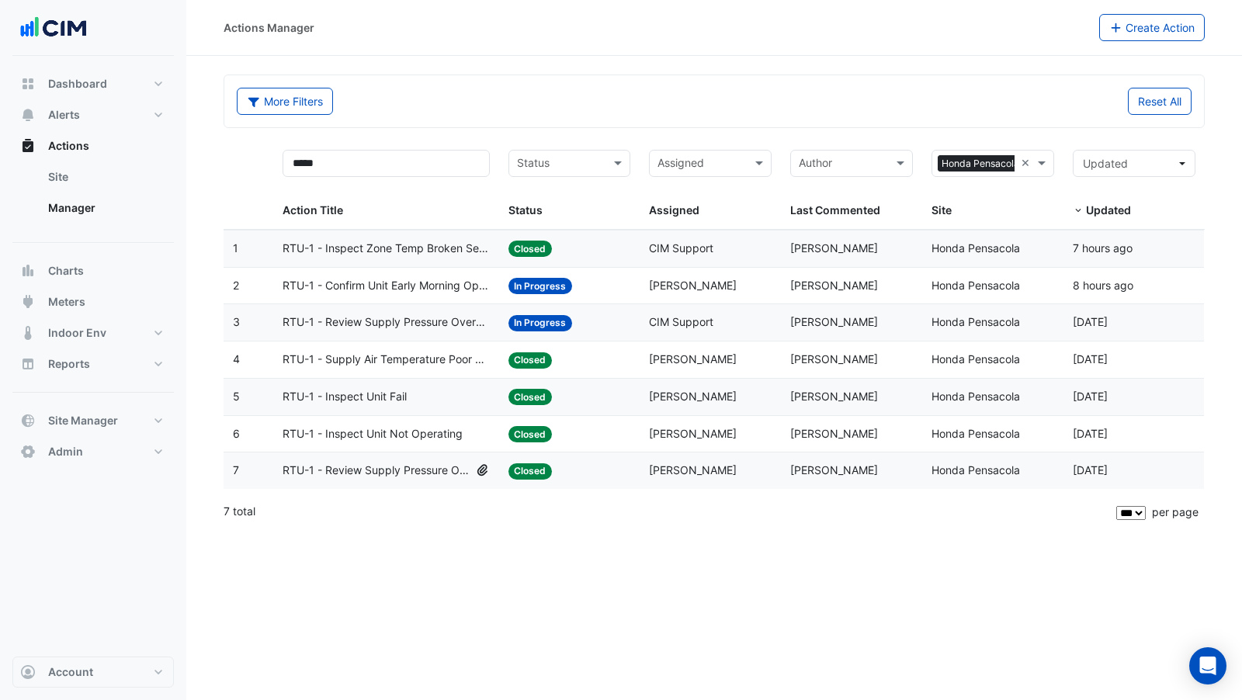
select select "***"
click at [64, 425] on span "Site Manager" at bounding box center [83, 421] width 70 height 16
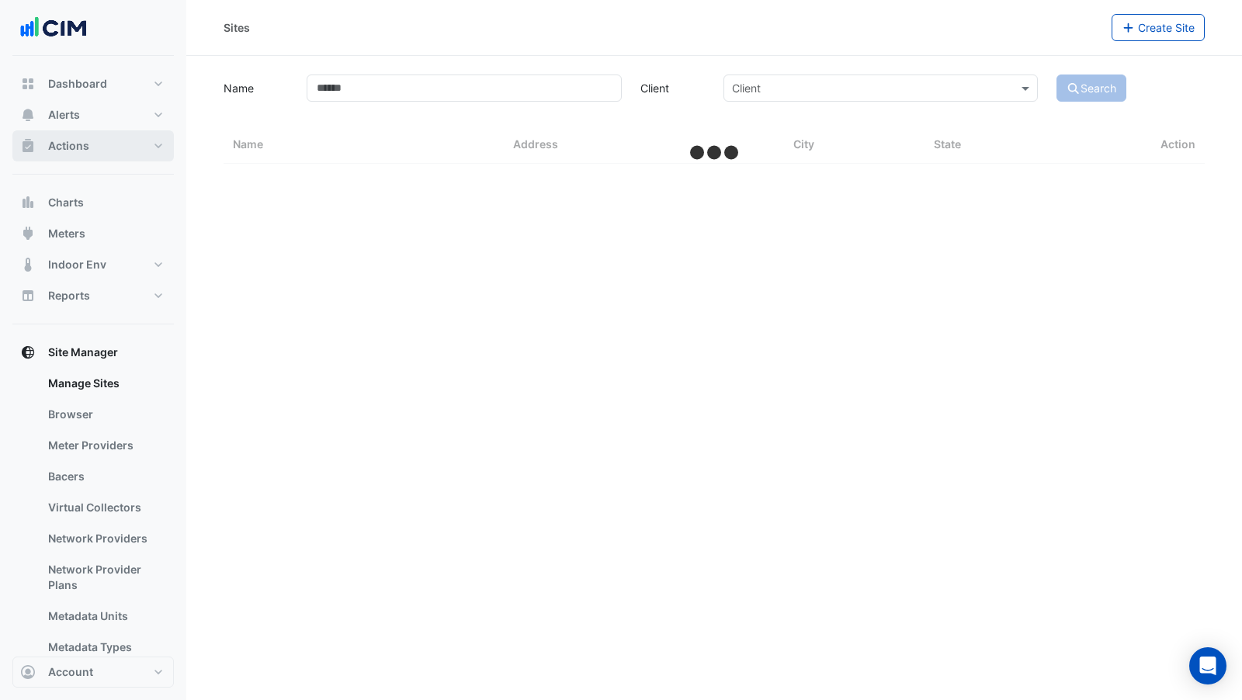
click at [82, 148] on span "Actions" at bounding box center [68, 146] width 41 height 16
